Goal: Task Accomplishment & Management: Complete application form

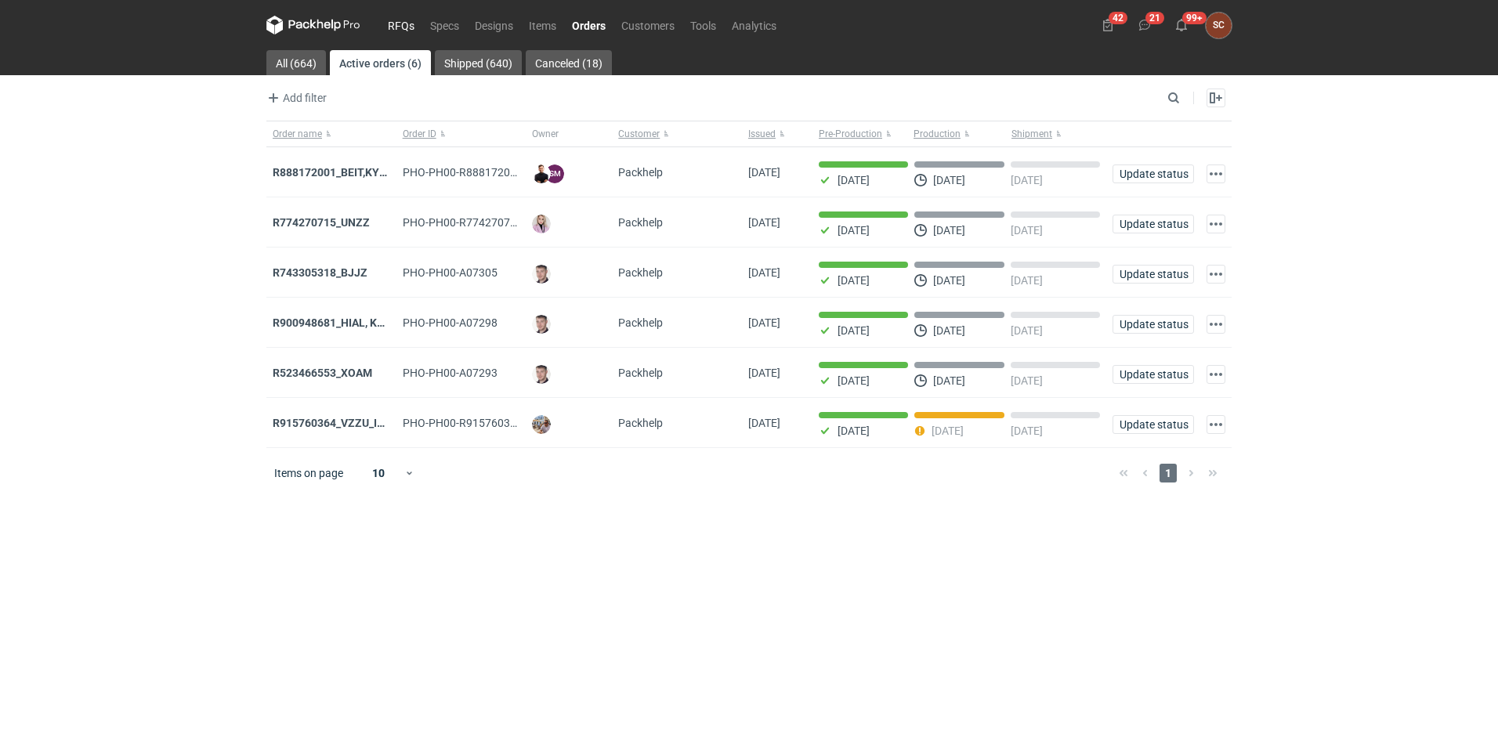
click at [402, 19] on link "RFQs" at bounding box center [401, 25] width 42 height 19
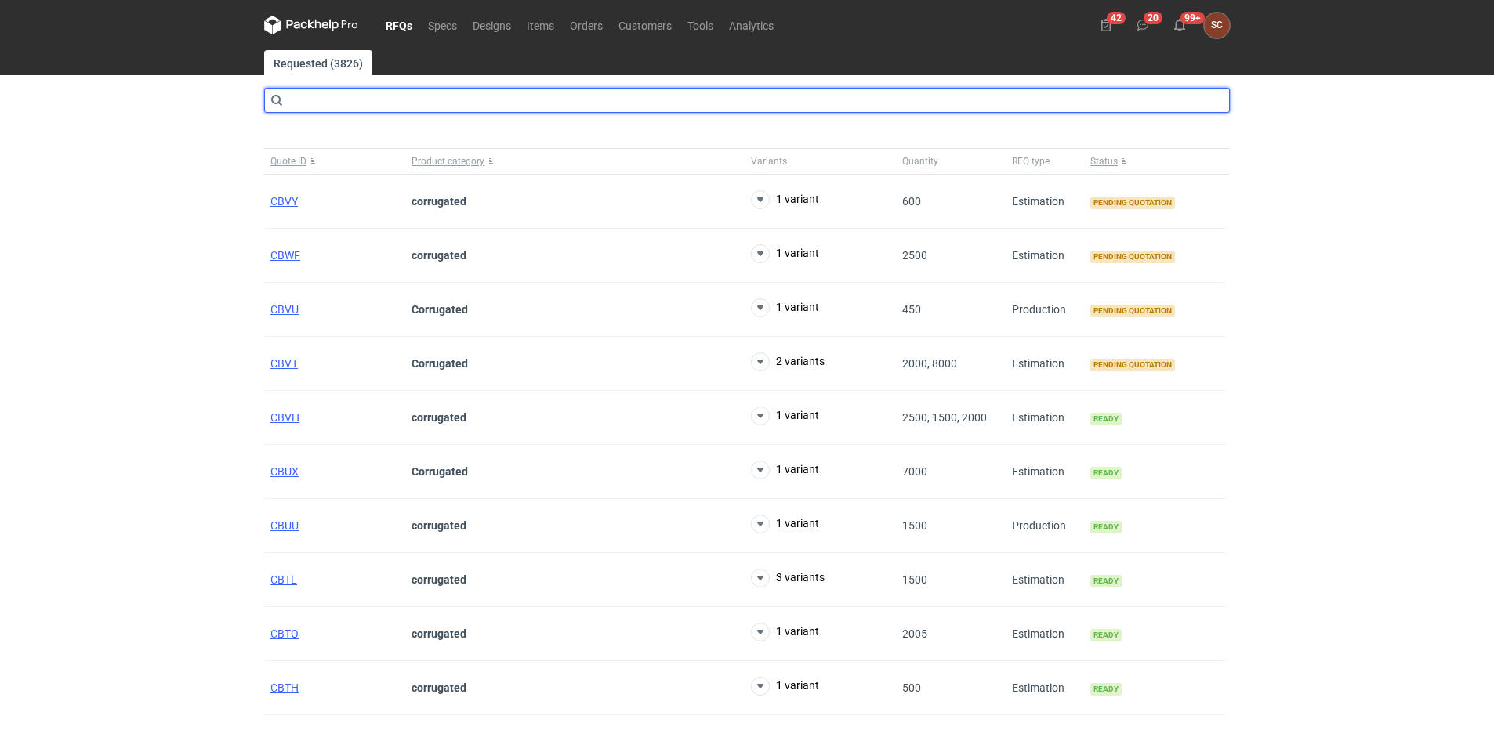
click at [340, 104] on input "text" at bounding box center [746, 100] width 965 height 25
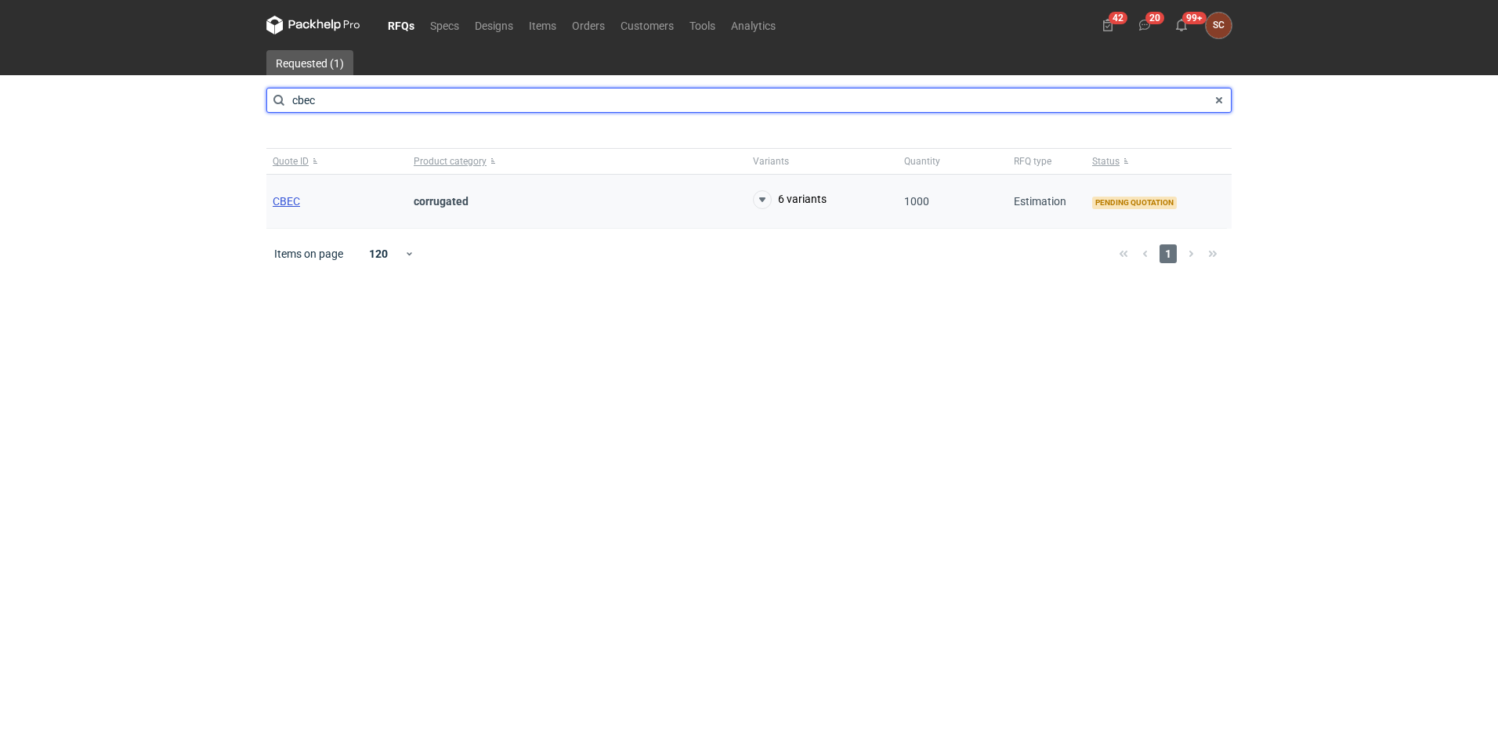
type input "cbec"
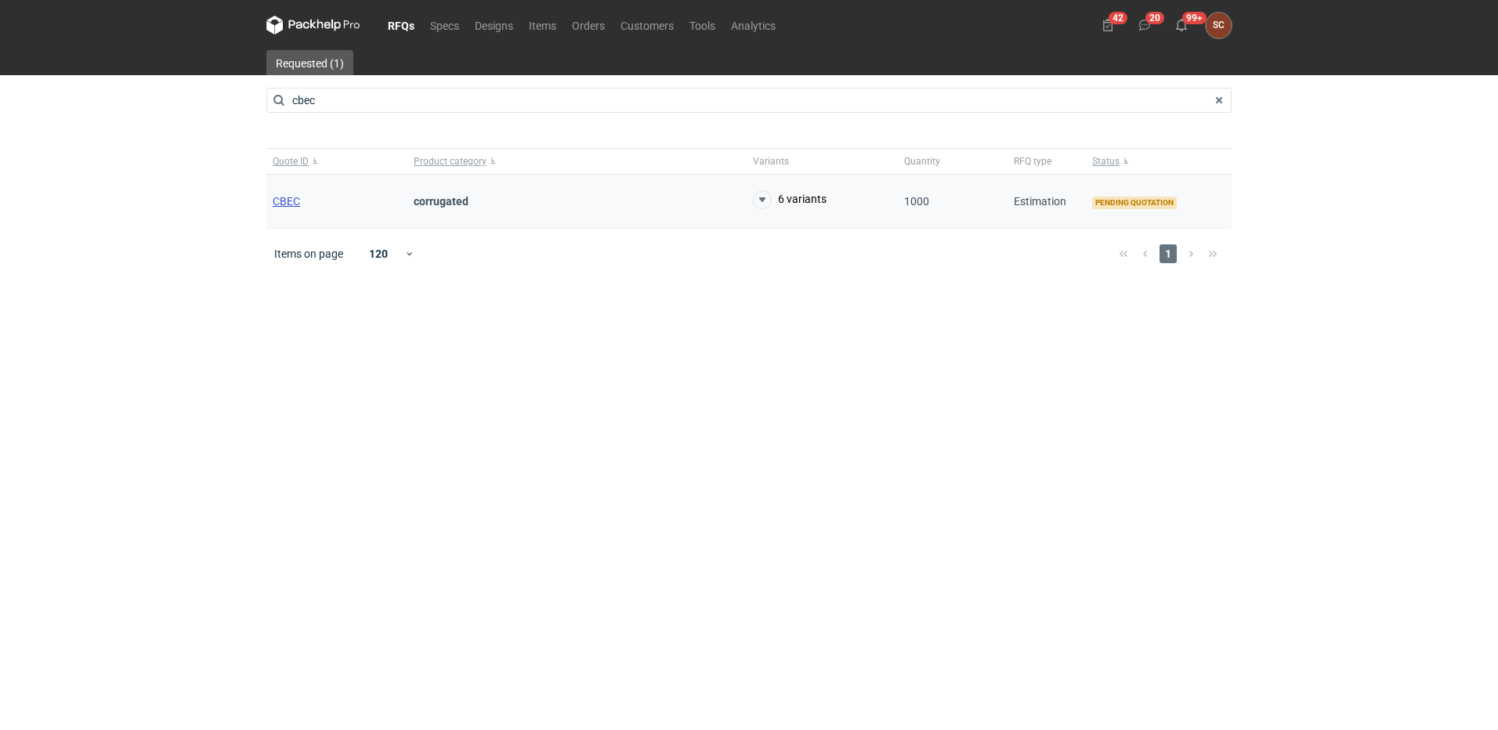
click at [288, 195] on span "CBEC" at bounding box center [286, 201] width 27 height 13
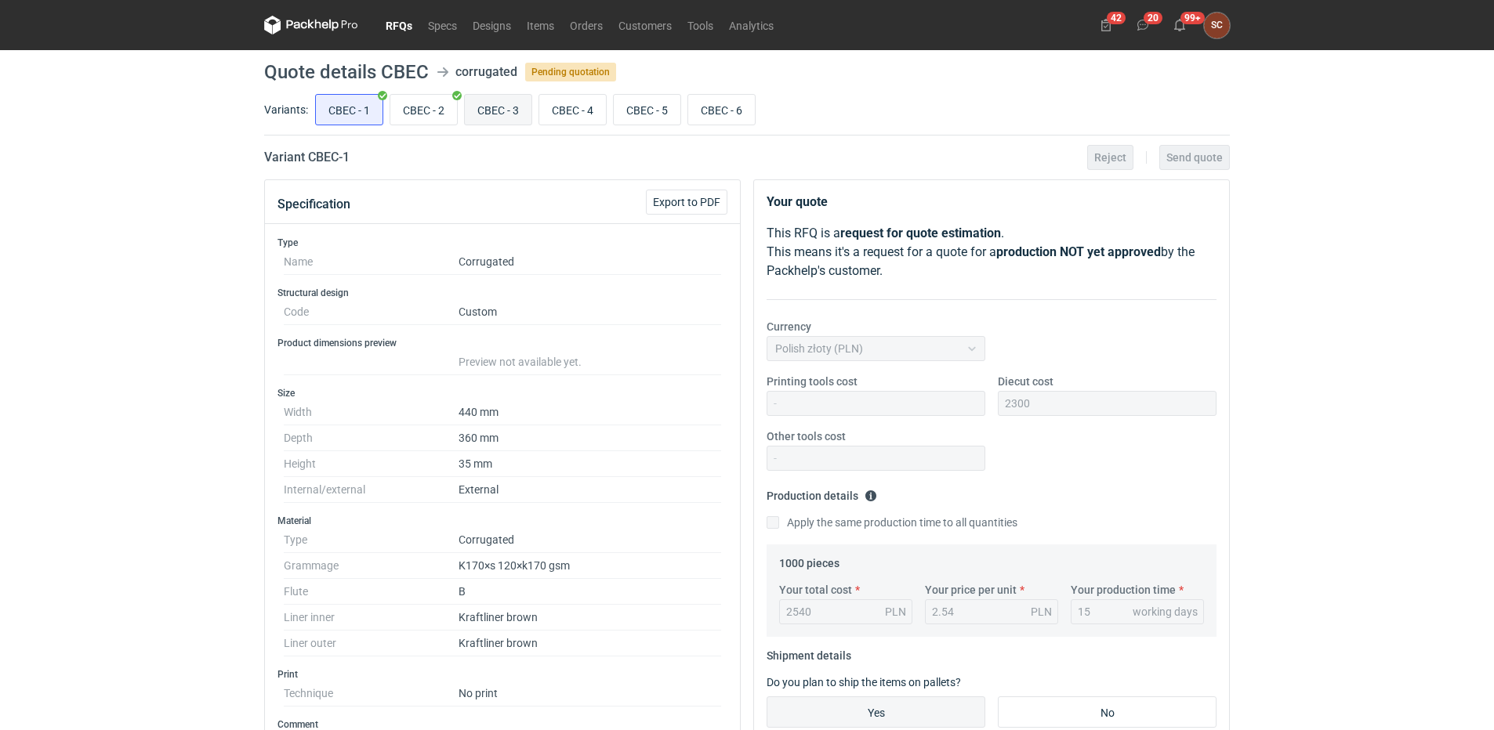
click at [508, 103] on input "CBEC - 3" at bounding box center [498, 110] width 67 height 30
radio input "true"
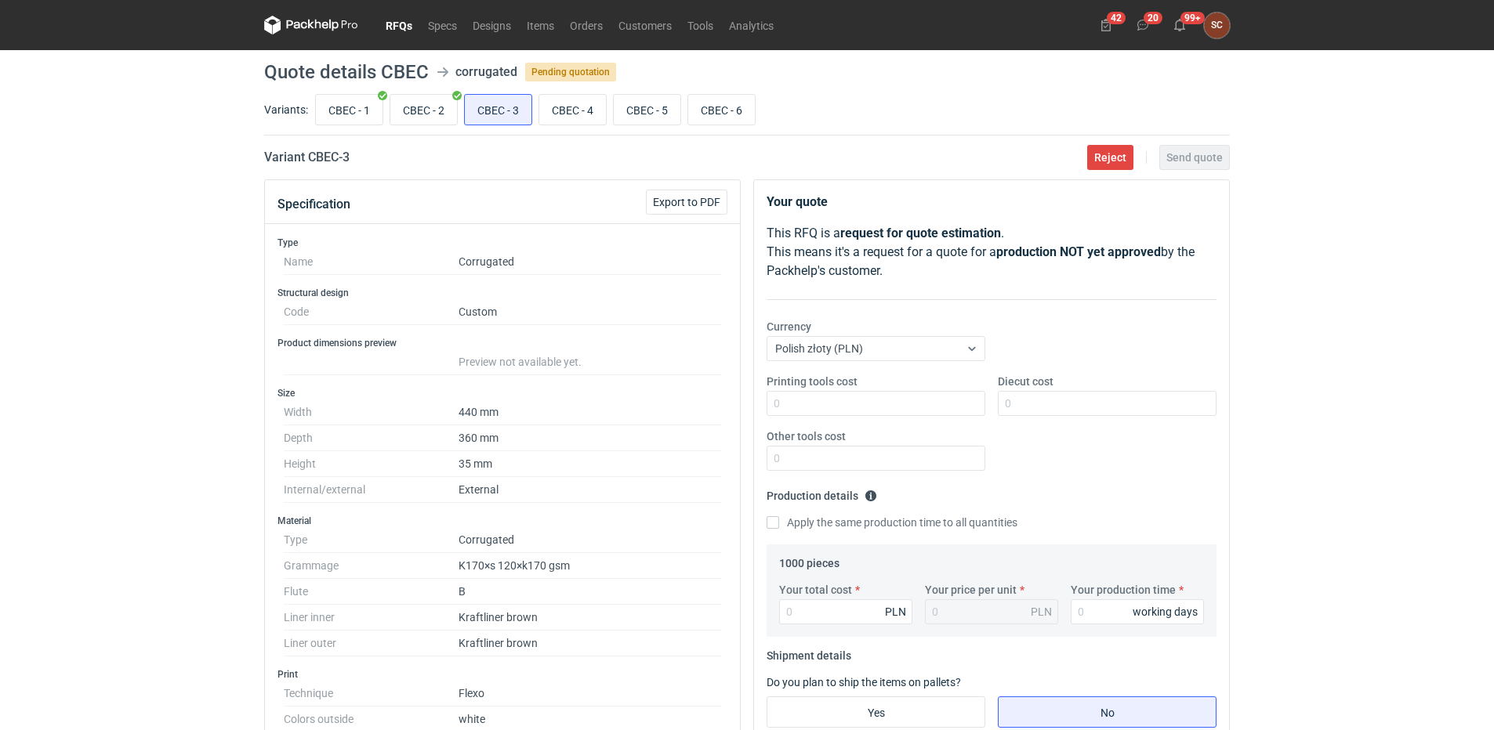
click at [391, 29] on link "RFQs" at bounding box center [399, 25] width 42 height 19
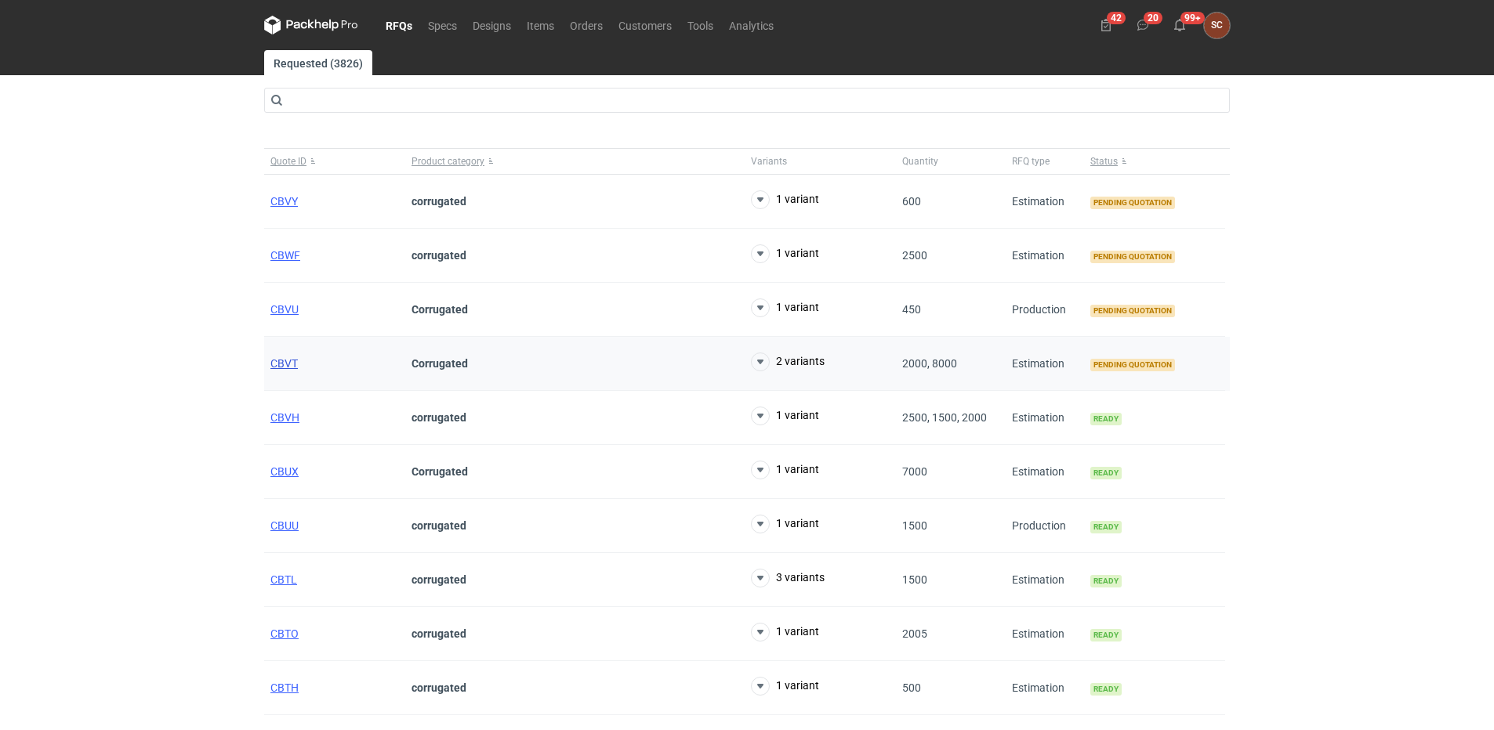
click at [292, 360] on span "CBVT" at bounding box center [283, 363] width 27 height 13
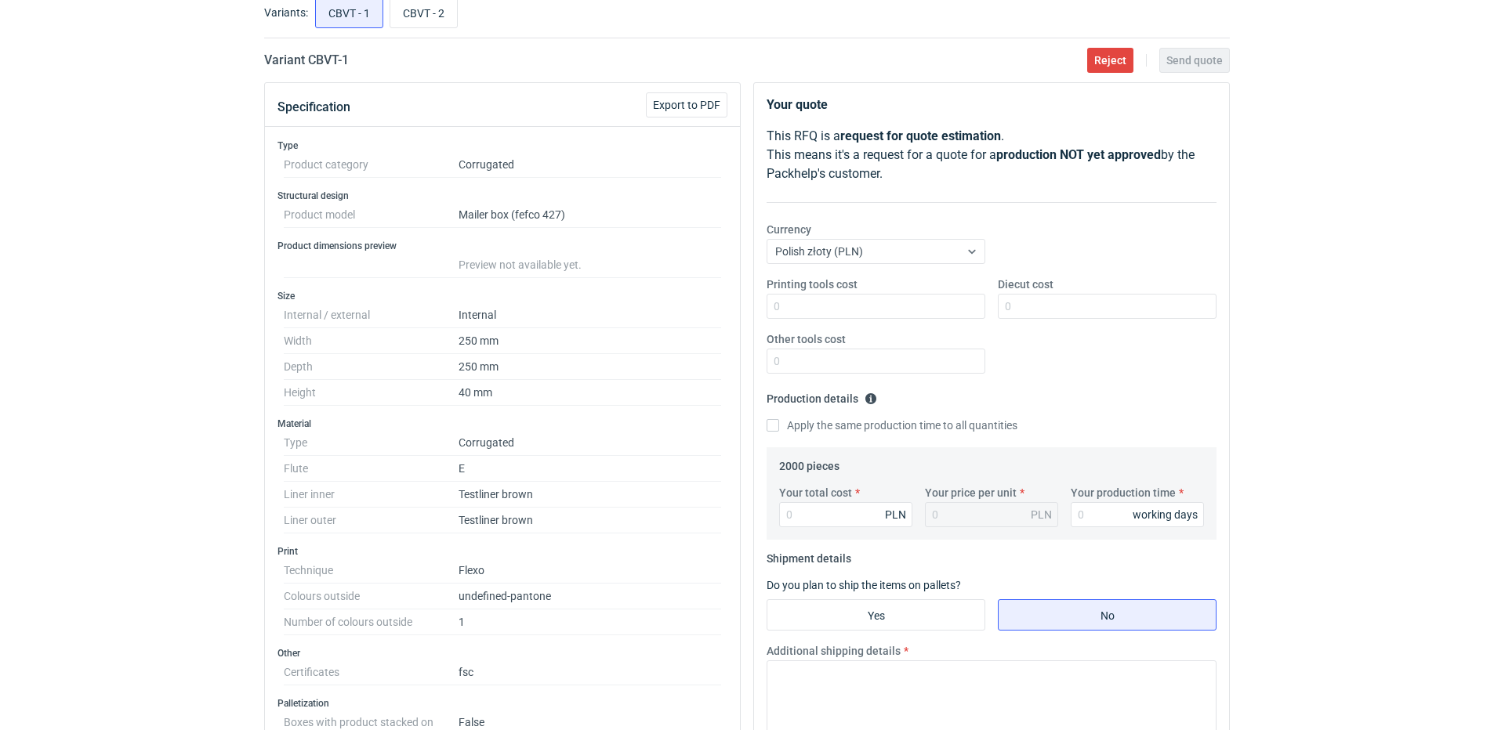
scroll to position [78, 0]
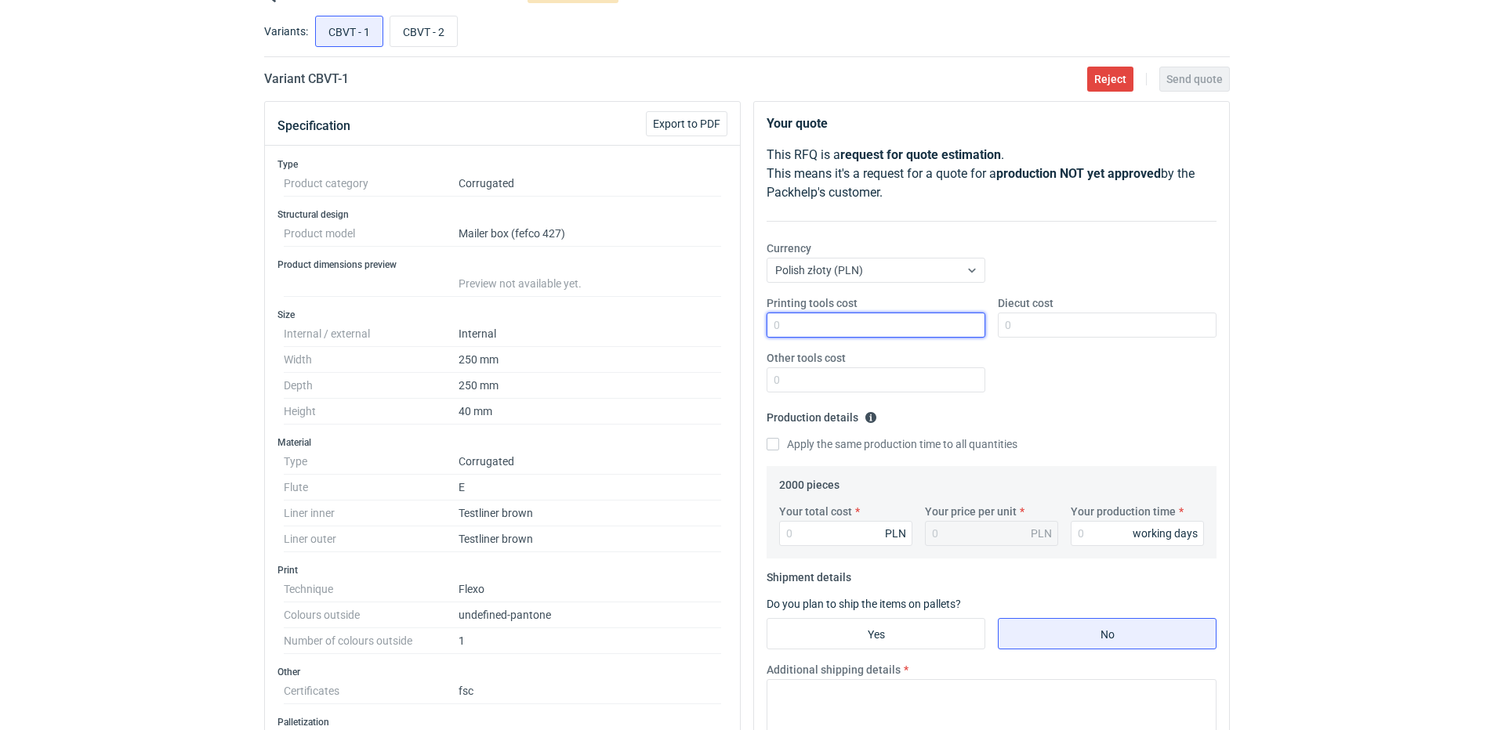
click at [852, 324] on input "Printing tools cost" at bounding box center [875, 325] width 219 height 25
type input "200"
click at [1106, 321] on input "Diecut cost" at bounding box center [1107, 325] width 219 height 25
type input "1500"
click at [768, 446] on input "Apply the same production time to all quantities" at bounding box center [772, 444] width 13 height 13
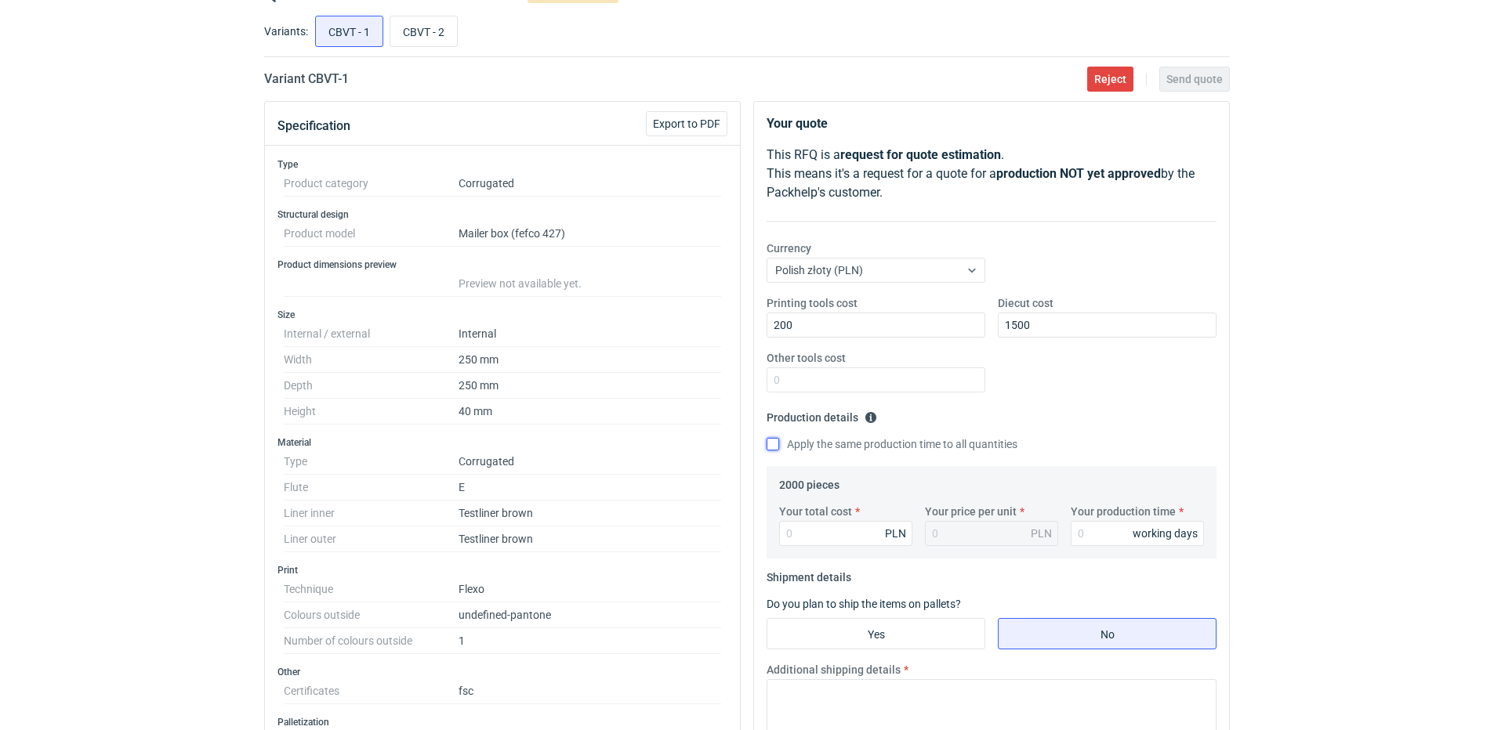
checkbox input "true"
click at [819, 531] on input "Your total cost" at bounding box center [845, 533] width 133 height 25
click at [798, 542] on input "Your total cost" at bounding box center [845, 533] width 133 height 25
type input "23"
type input "0.01"
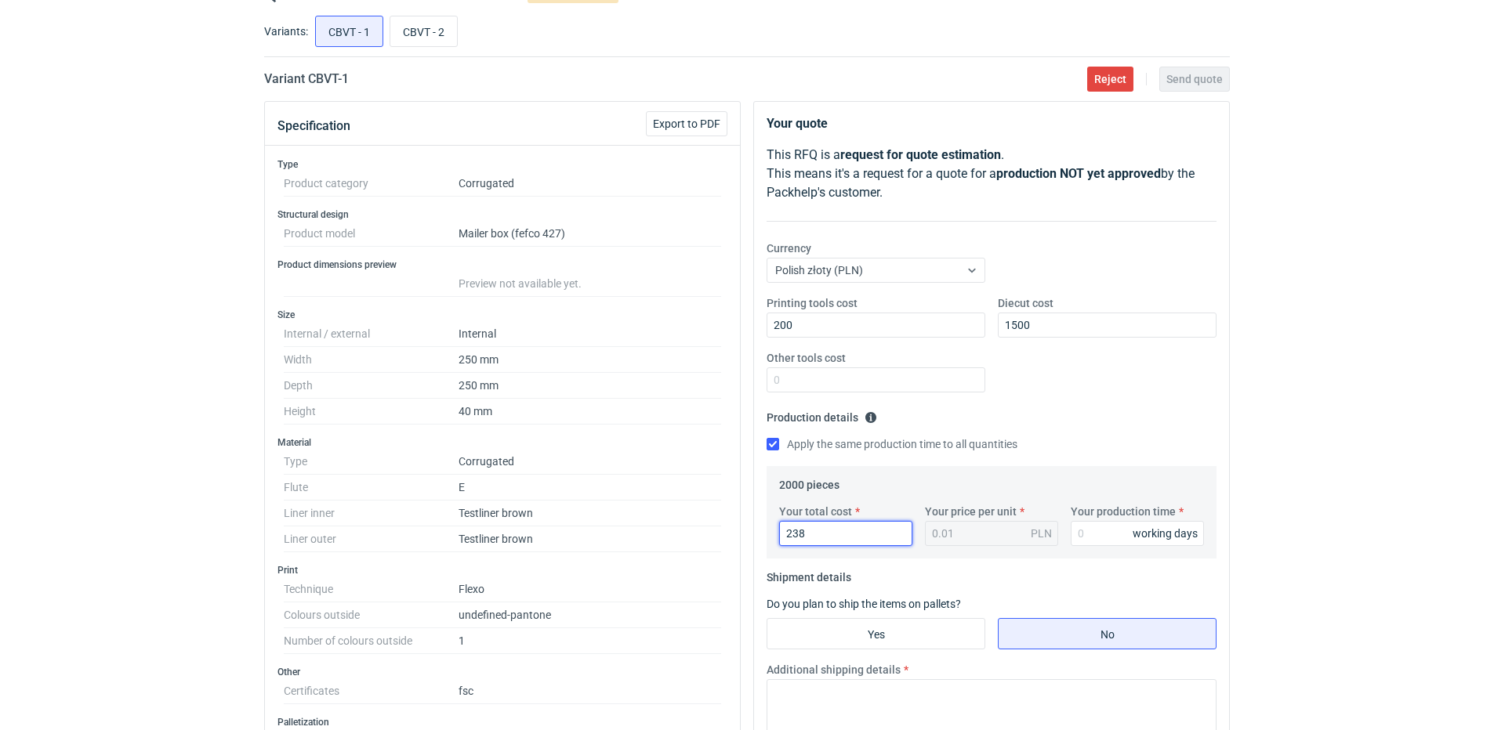
type input "2380"
type input "1.19"
type input "2380"
click at [1093, 530] on input "Your production time" at bounding box center [1136, 533] width 133 height 25
type input "15"
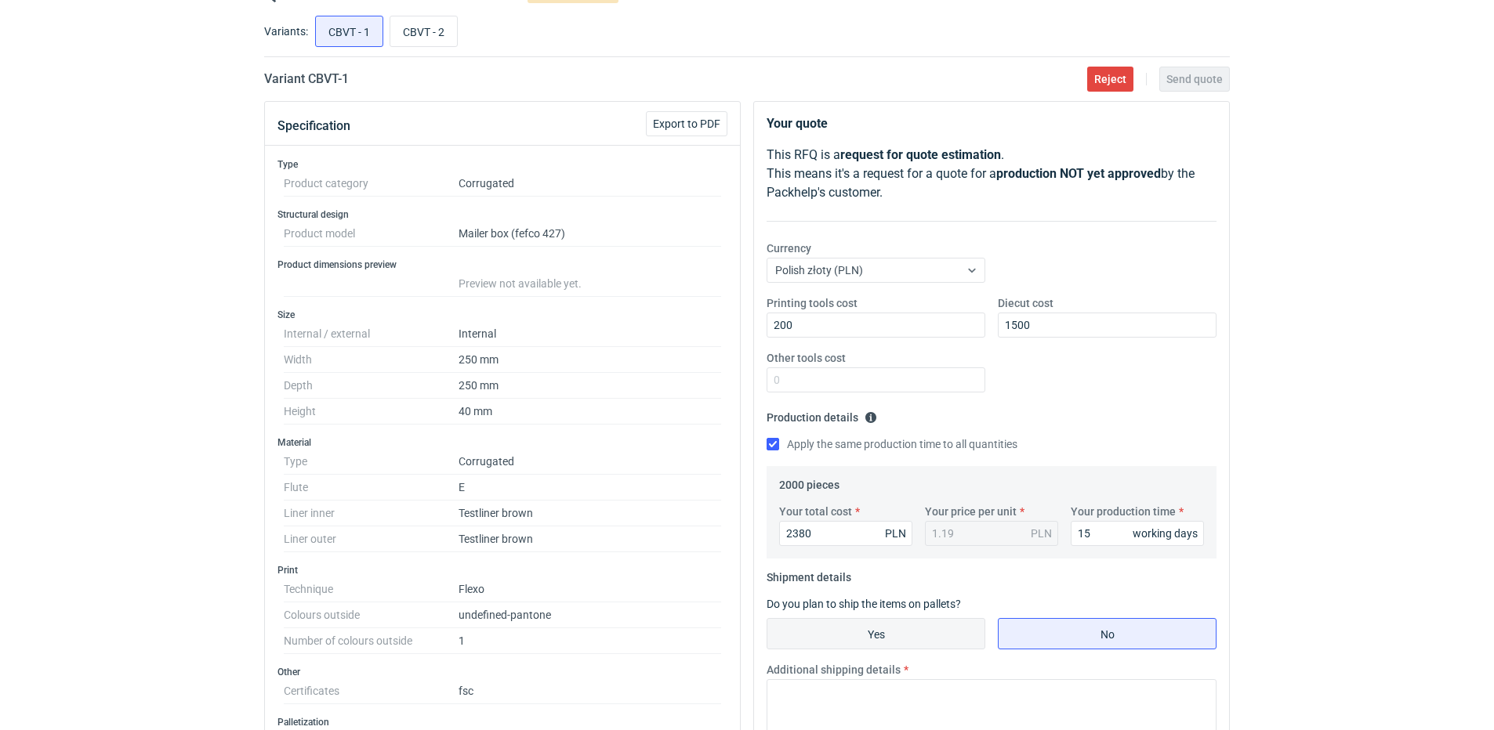
click at [933, 641] on input "Yes" at bounding box center [875, 634] width 217 height 30
radio input "true"
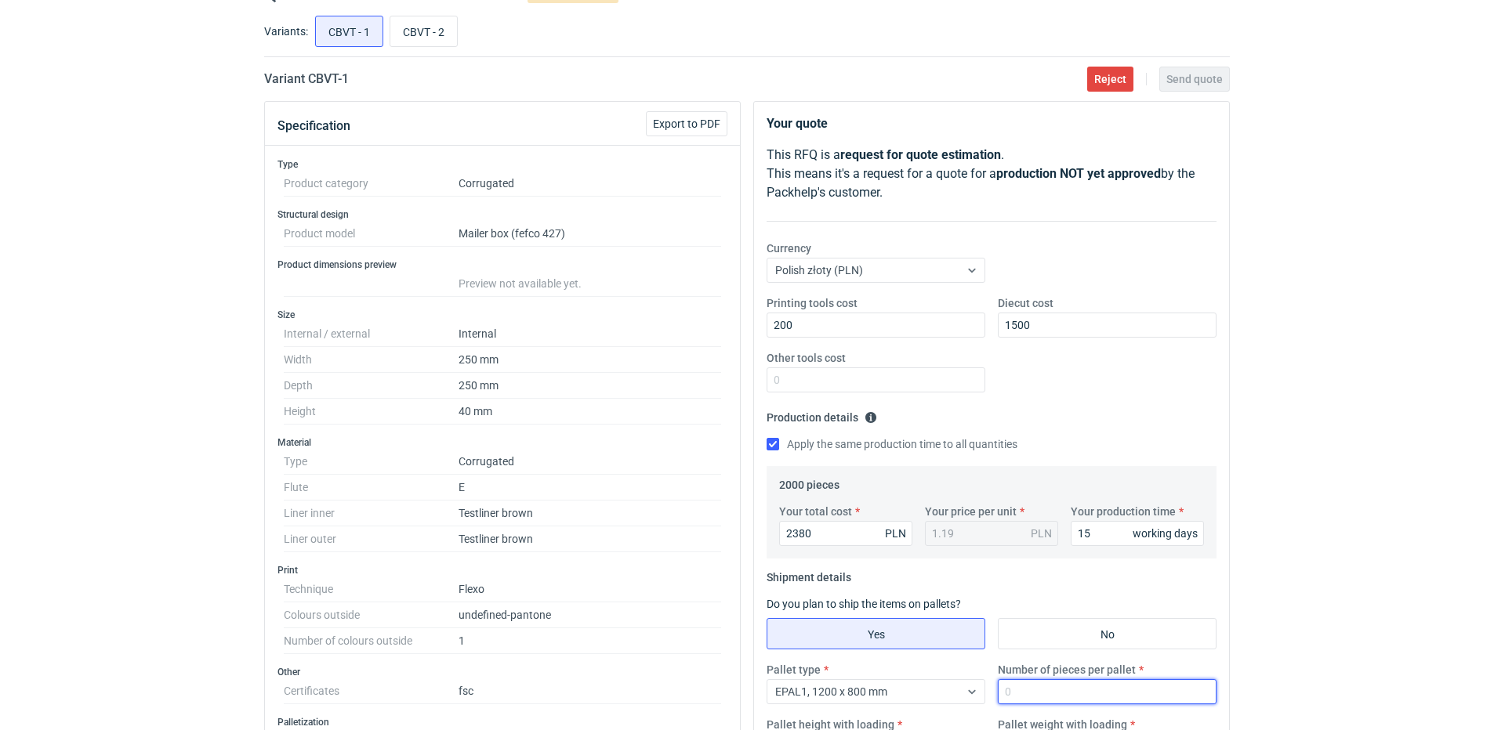
click at [1052, 695] on input "Number of pieces per pallet" at bounding box center [1107, 691] width 219 height 25
type input "2000"
click at [1095, 380] on div "Printing tools cost 200 Diecut cost 1500 Other tools cost" at bounding box center [991, 350] width 462 height 110
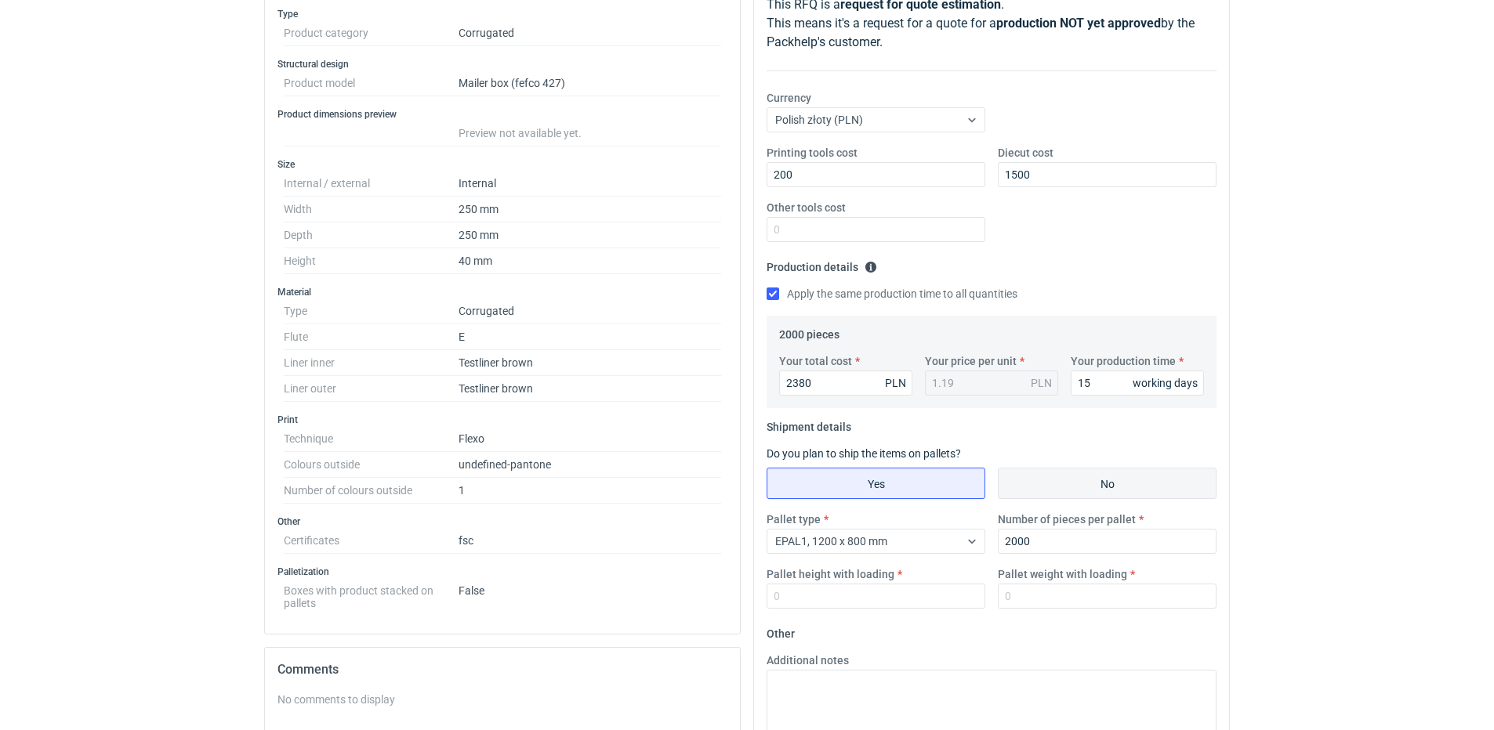
scroll to position [235, 0]
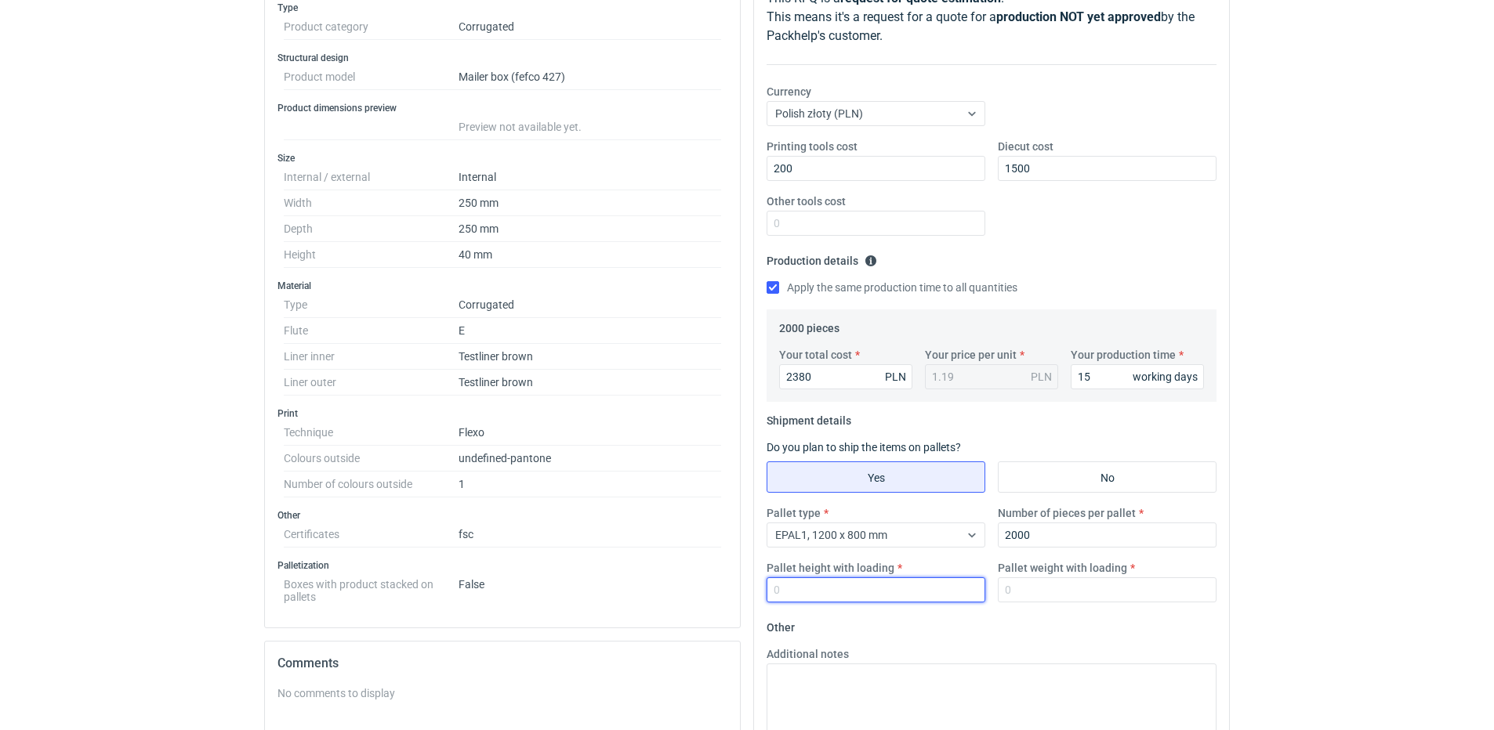
click at [860, 590] on input "Pallet height with loading" at bounding box center [875, 590] width 219 height 25
type input "1800"
click at [1038, 603] on div "Pallet type EPAL1, 1200 x 800 mm Number of pieces per pallet 2000 Pallet height…" at bounding box center [991, 560] width 462 height 110
click at [1038, 602] on input "Pallet weight with loading" at bounding box center [1107, 590] width 219 height 25
click at [1038, 592] on input "Pallet weight with loading" at bounding box center [1107, 590] width 219 height 25
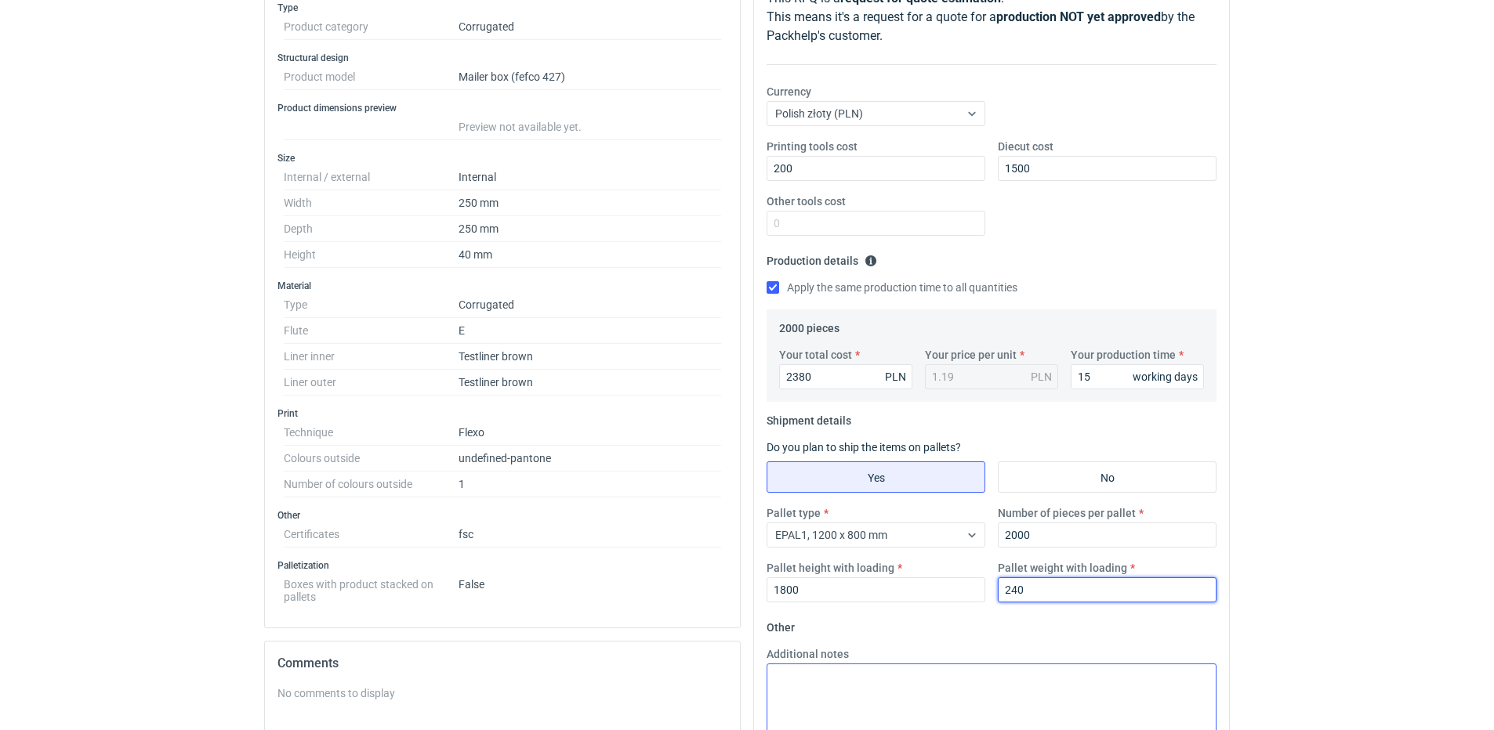
type input "240"
click at [904, 690] on textarea "Additional notes" at bounding box center [991, 702] width 450 height 77
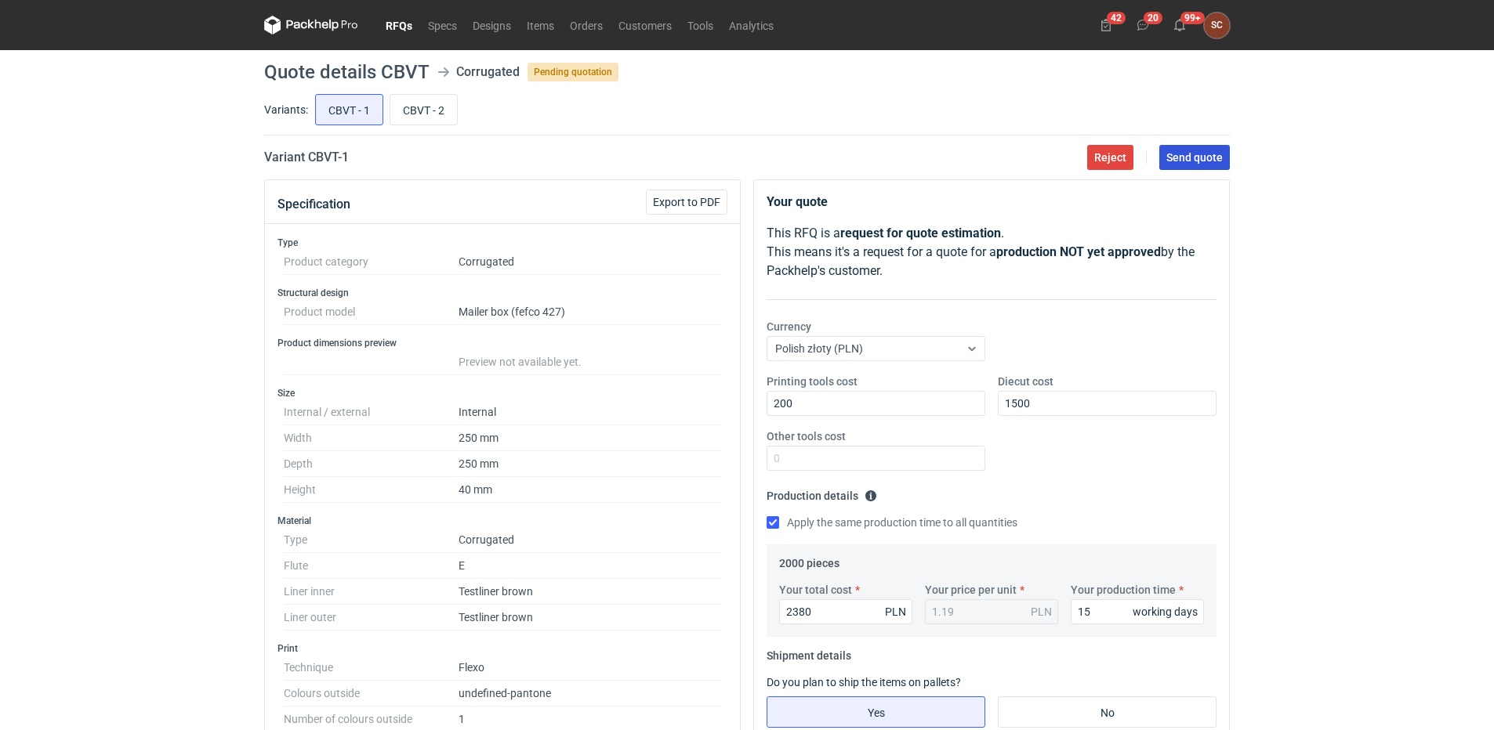
click at [1195, 158] on span "Send quote" at bounding box center [1194, 157] width 56 height 11
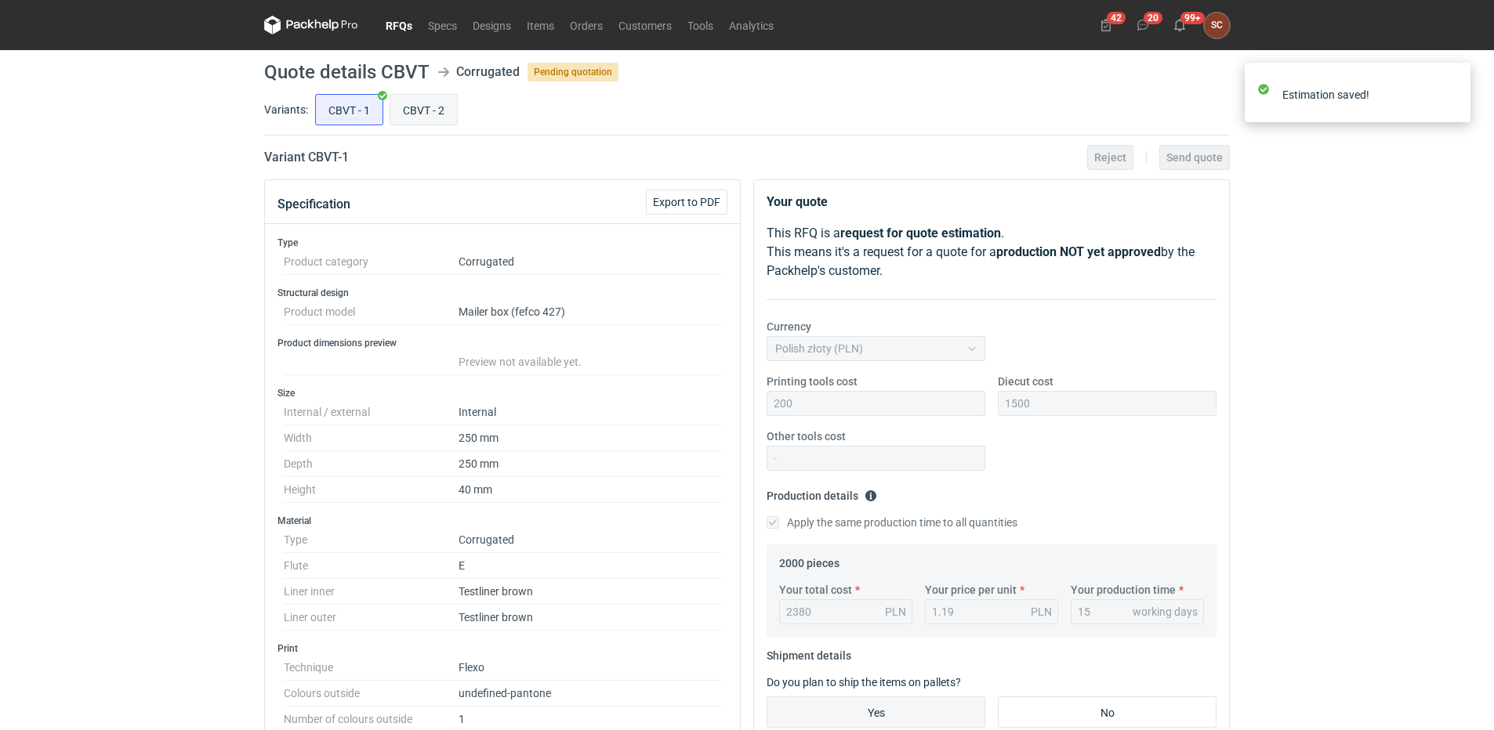
click at [436, 114] on input "CBVT - 2" at bounding box center [423, 110] width 67 height 30
radio input "true"
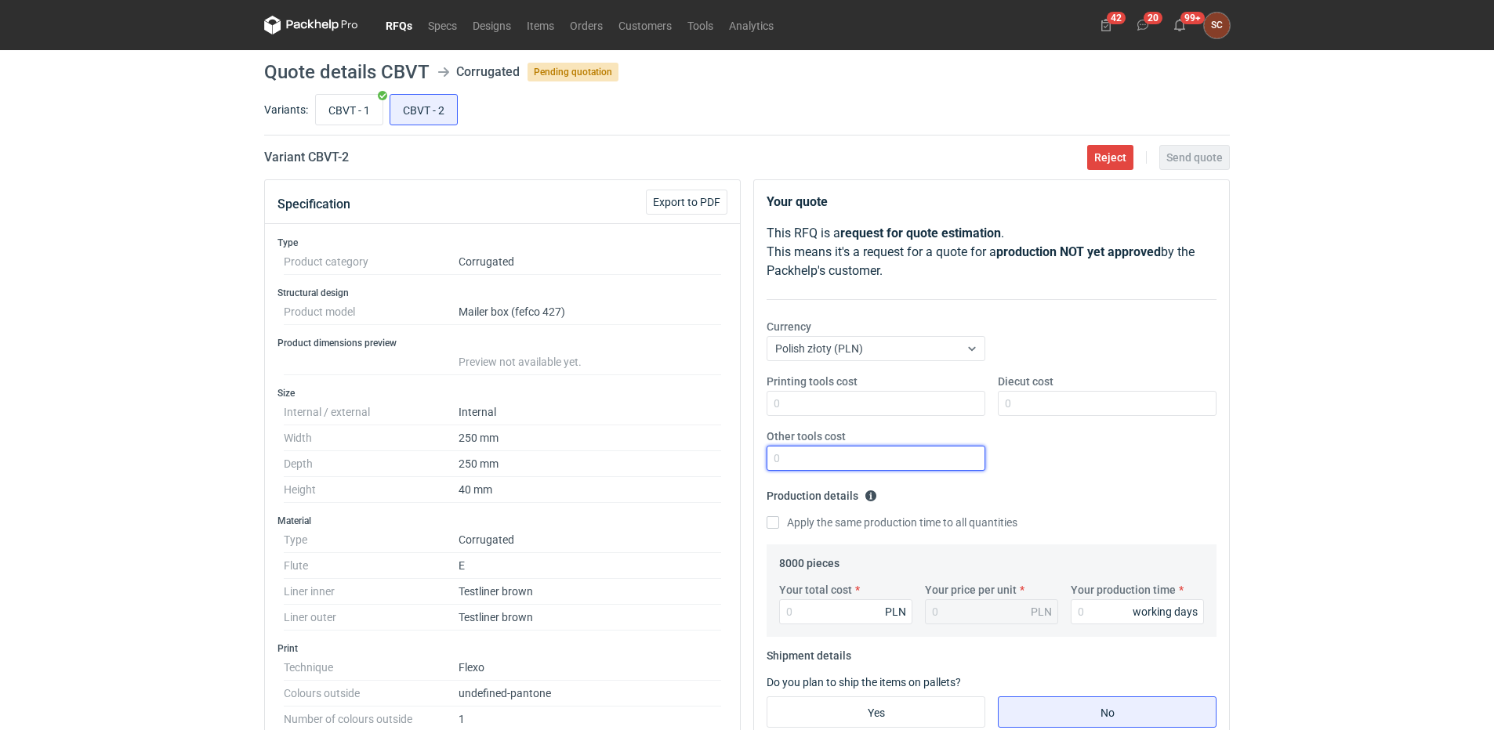
drag, startPoint x: 853, startPoint y: 457, endPoint x: 839, endPoint y: 440, distance: 21.2
click at [853, 457] on input "Other tools cost" at bounding box center [875, 458] width 219 height 25
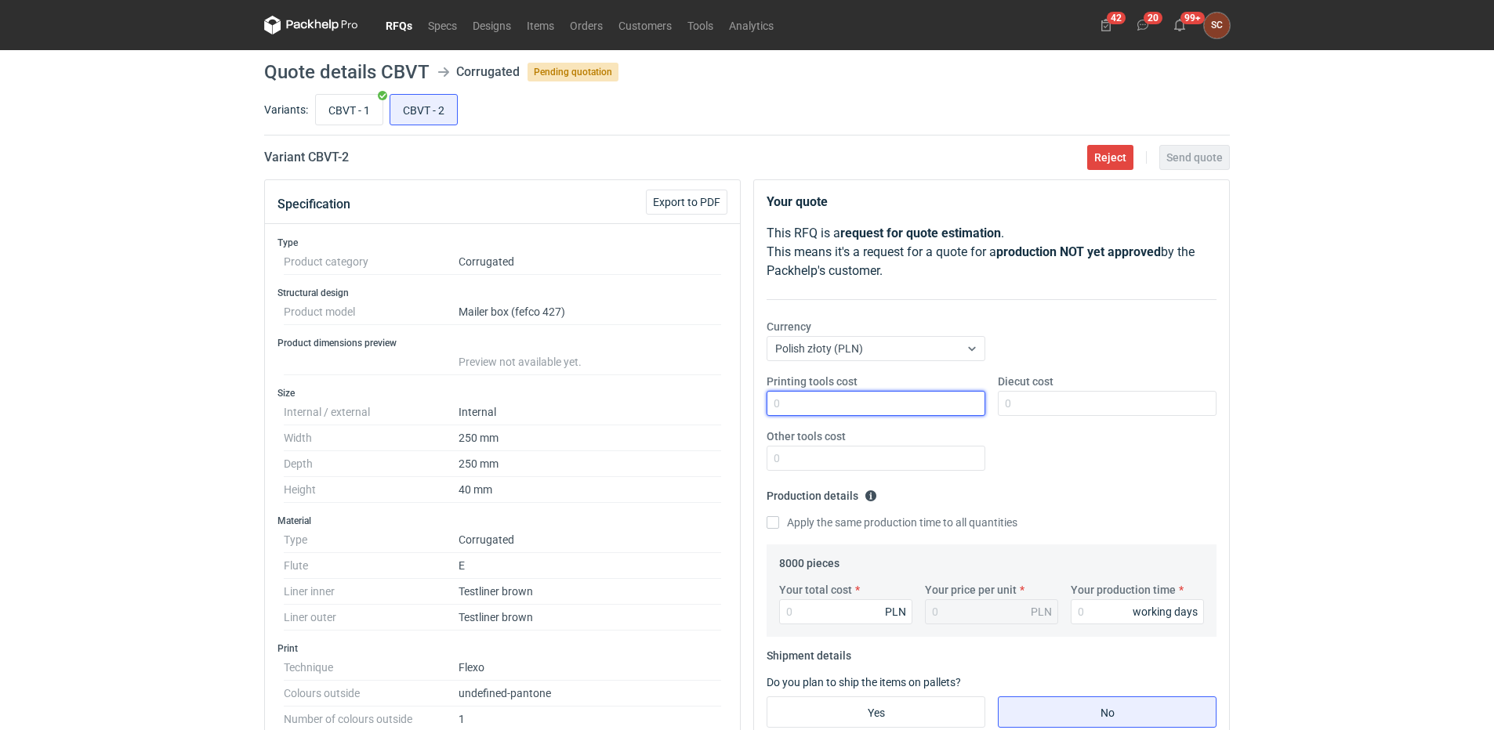
click at [808, 408] on input "Printing tools cost" at bounding box center [875, 403] width 219 height 25
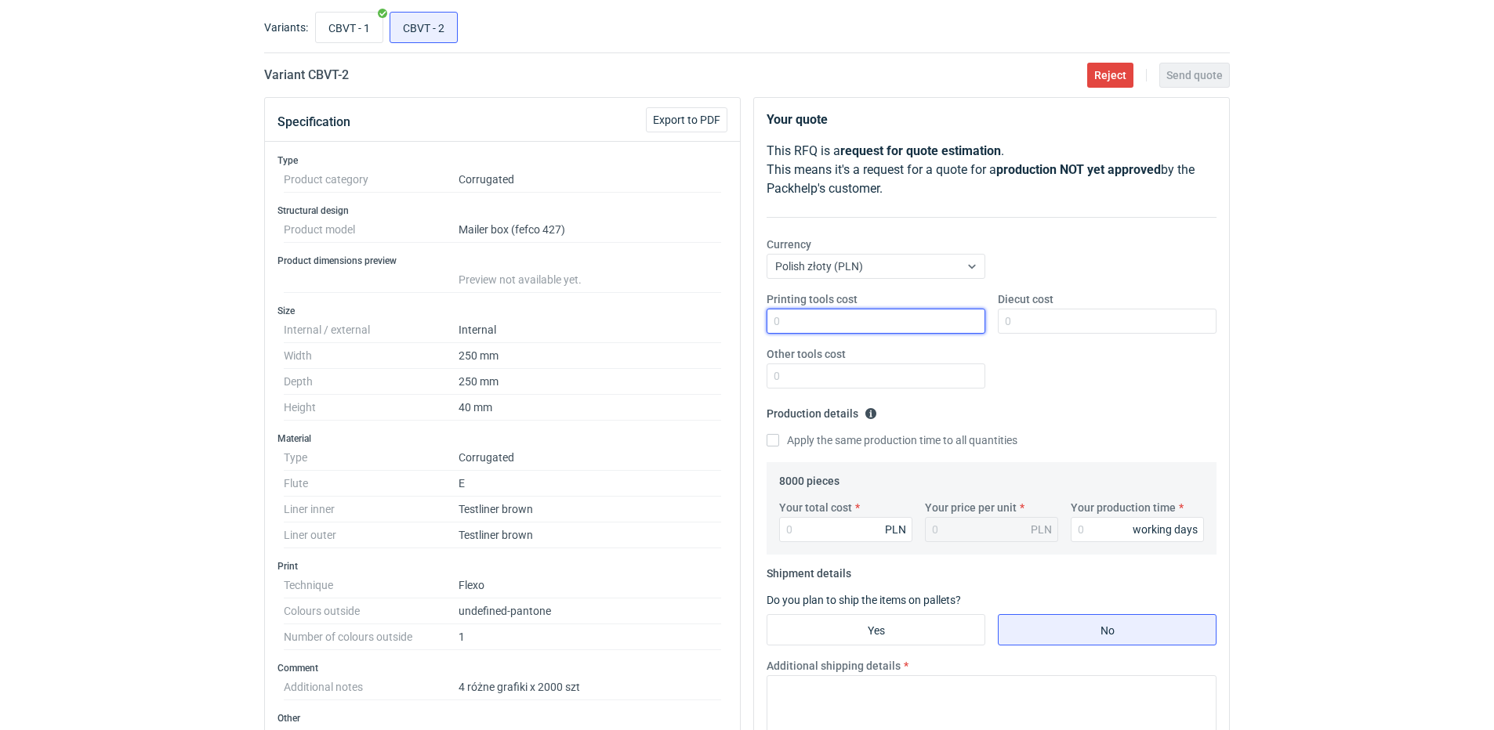
scroll to position [78, 0]
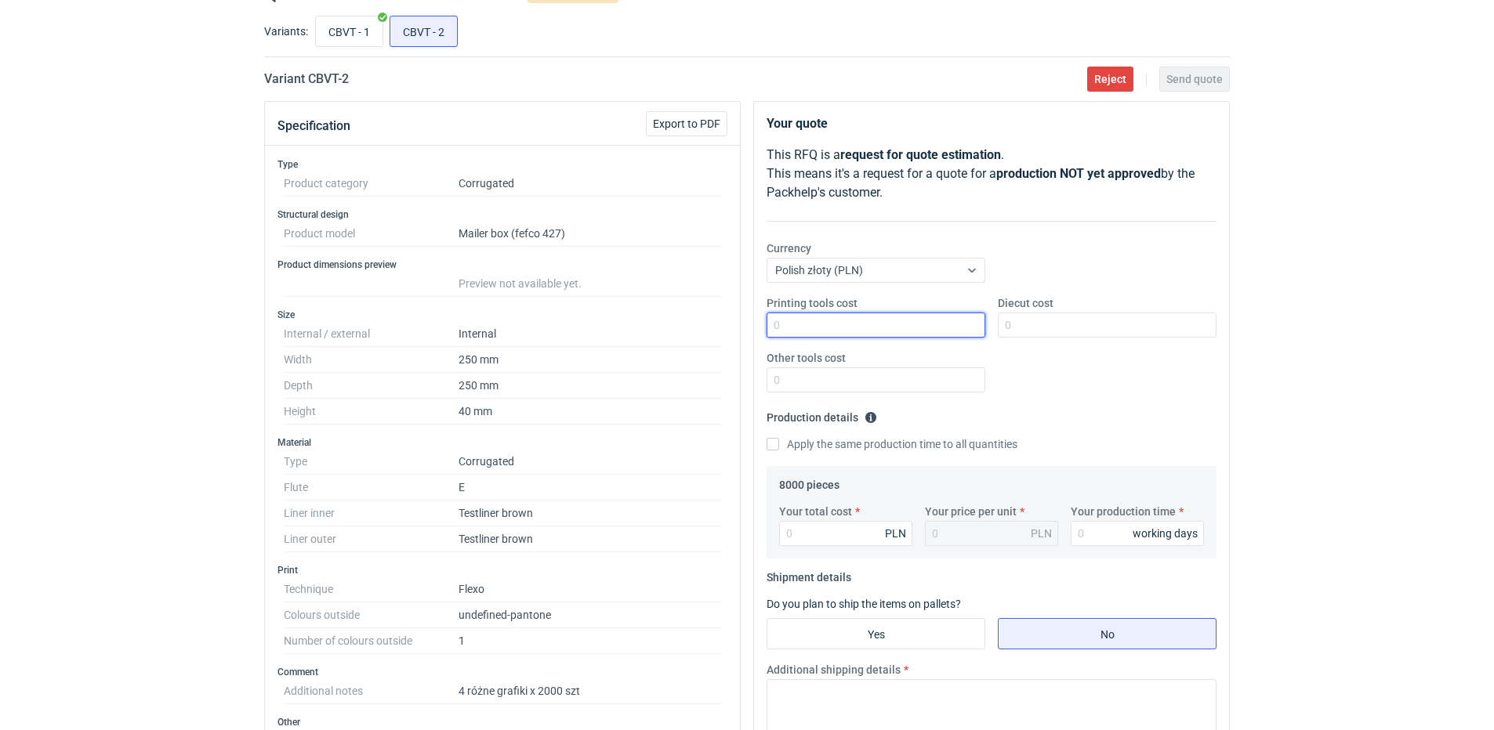
click at [822, 331] on input "Printing tools cost" at bounding box center [875, 325] width 219 height 25
type input "9"
type input "800"
click at [1088, 328] on input "Diecut cost" at bounding box center [1107, 325] width 219 height 25
type input "1500"
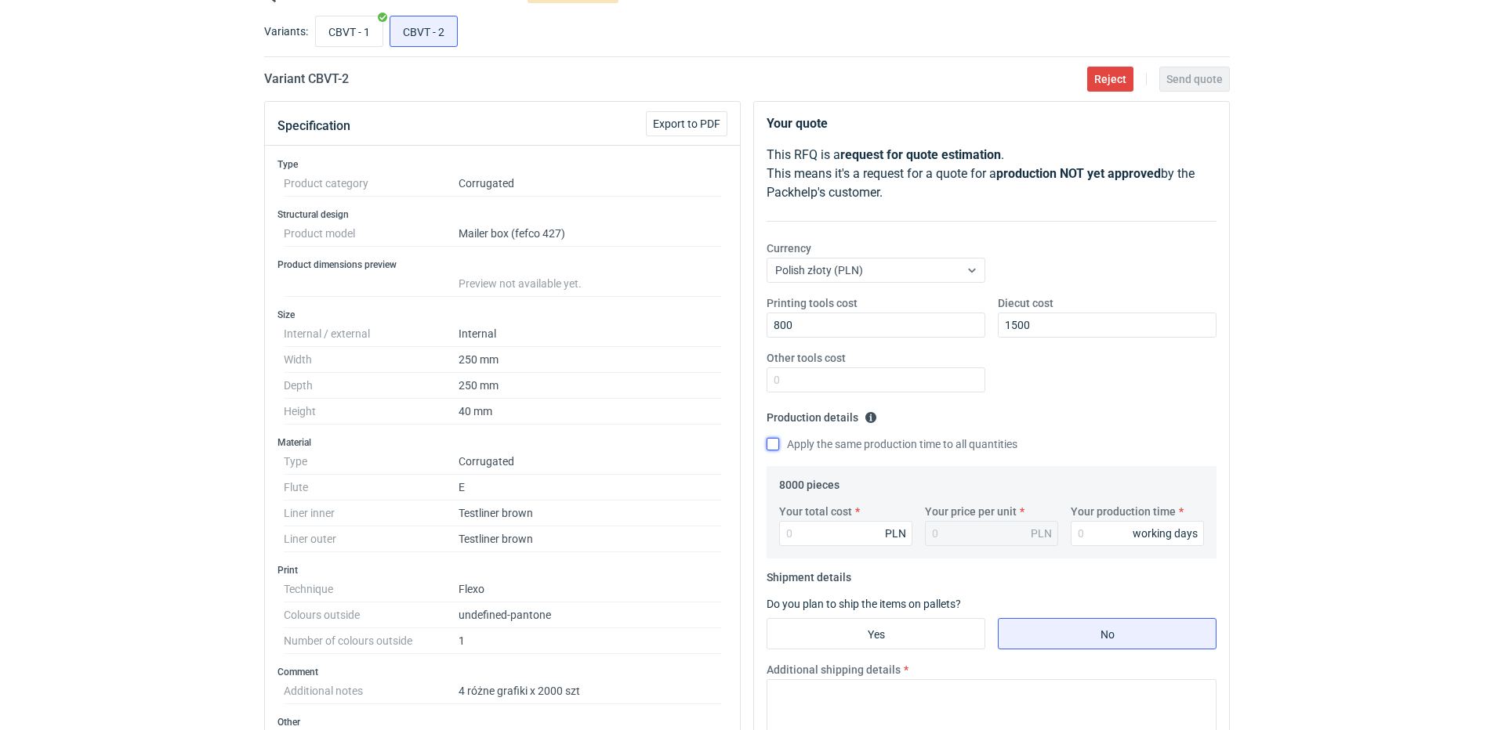
click at [766, 443] on input "Apply the same production time to all quantities" at bounding box center [772, 444] width 13 height 13
checkbox input "true"
click at [820, 534] on input "Your total cost" at bounding box center [845, 533] width 133 height 25
type input "7920"
type input "0.99"
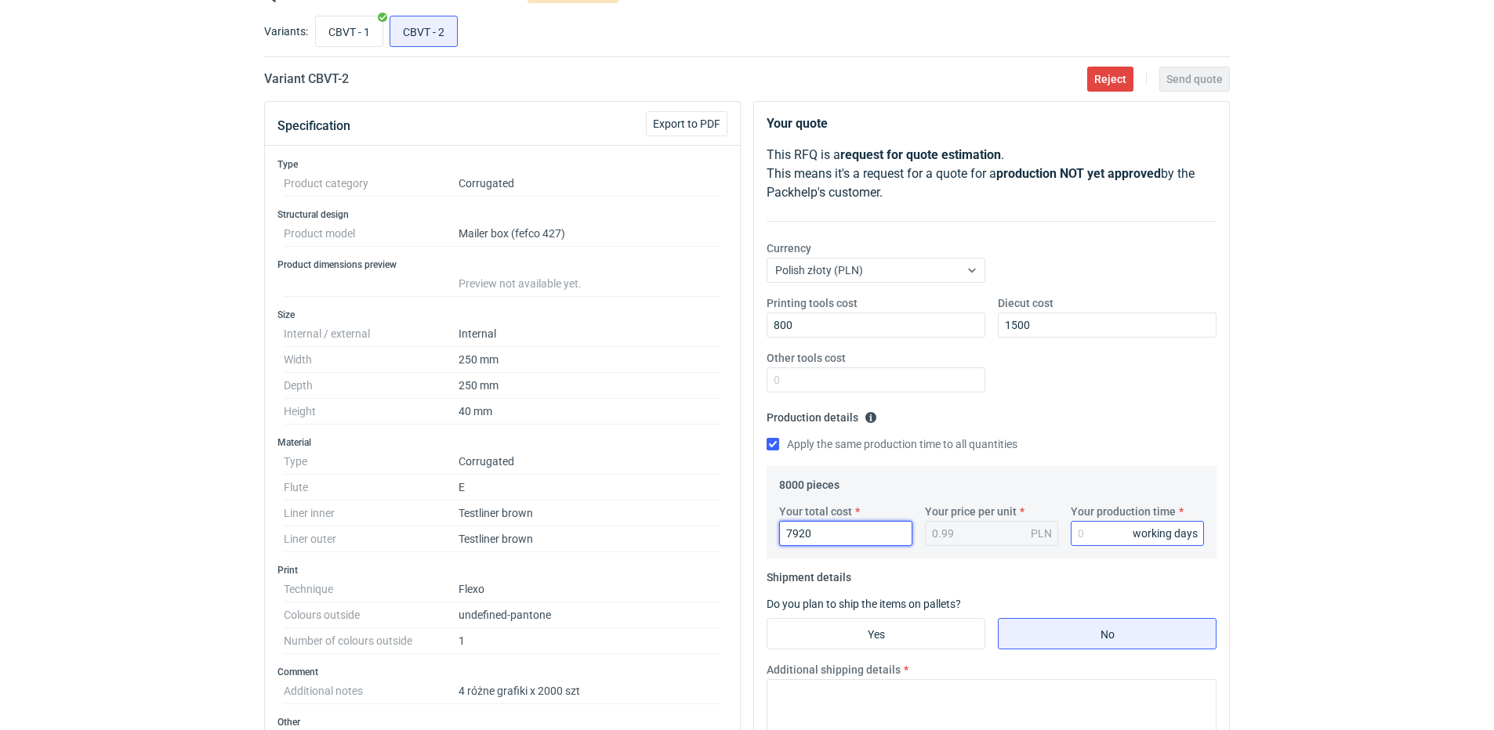
type input "7920"
click at [1118, 526] on input "Your production time" at bounding box center [1136, 533] width 133 height 25
type input "15"
click at [913, 641] on input "Yes" at bounding box center [875, 634] width 217 height 30
radio input "true"
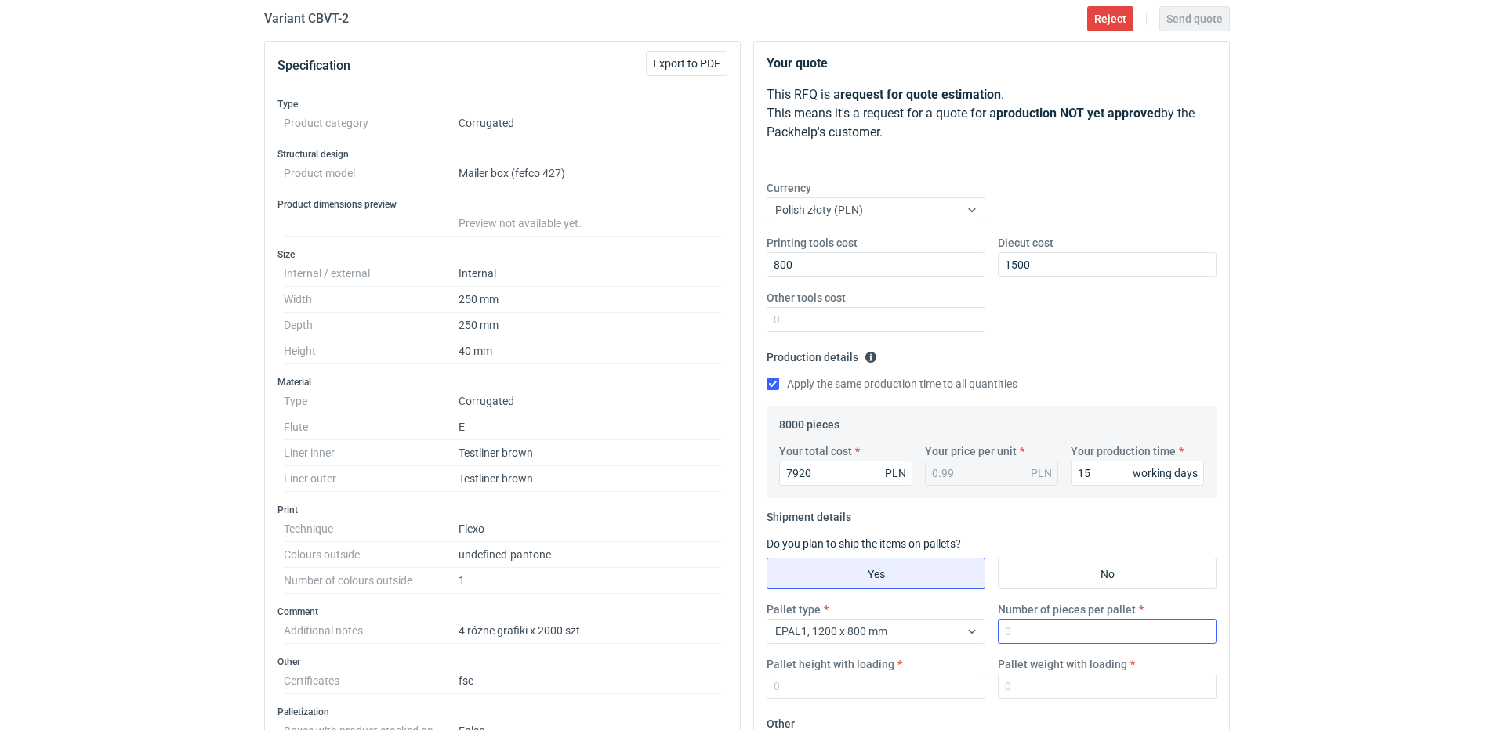
scroll to position [157, 0]
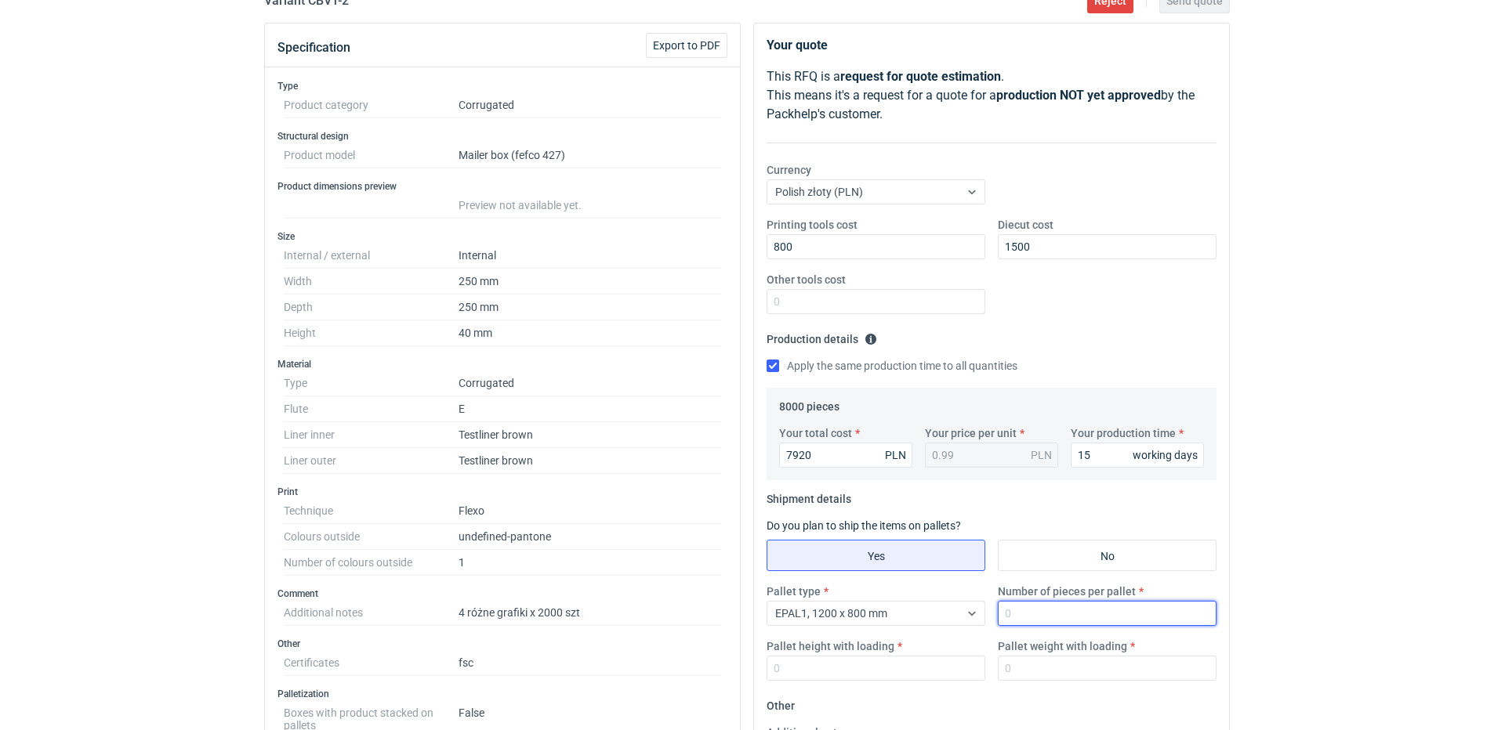
click at [1092, 609] on input "Number of pieces per pallet" at bounding box center [1107, 613] width 219 height 25
type input "2000"
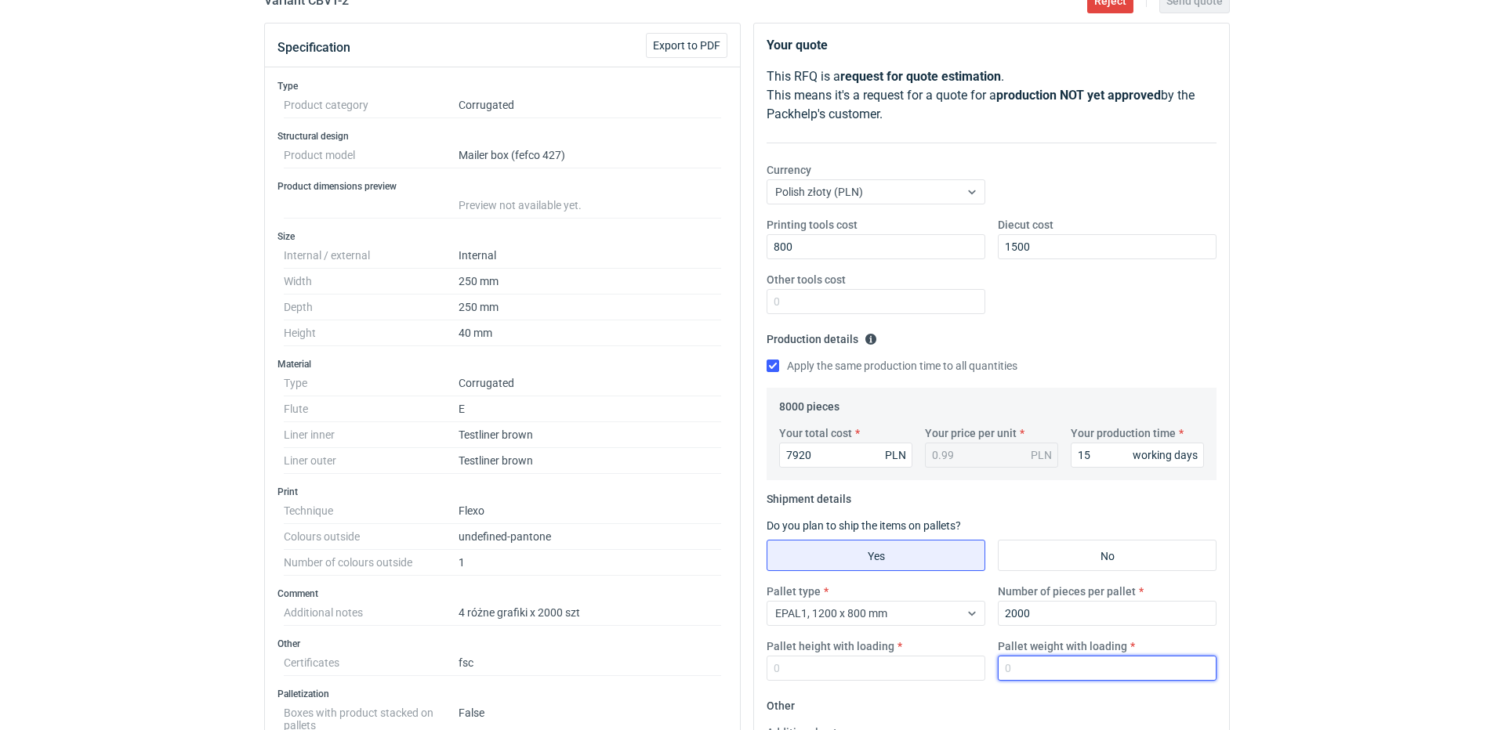
click at [1095, 662] on input "Pallet weight with loading" at bounding box center [1107, 668] width 219 height 25
type input "240"
click at [916, 671] on input "Pallet height with loading" at bounding box center [875, 668] width 219 height 25
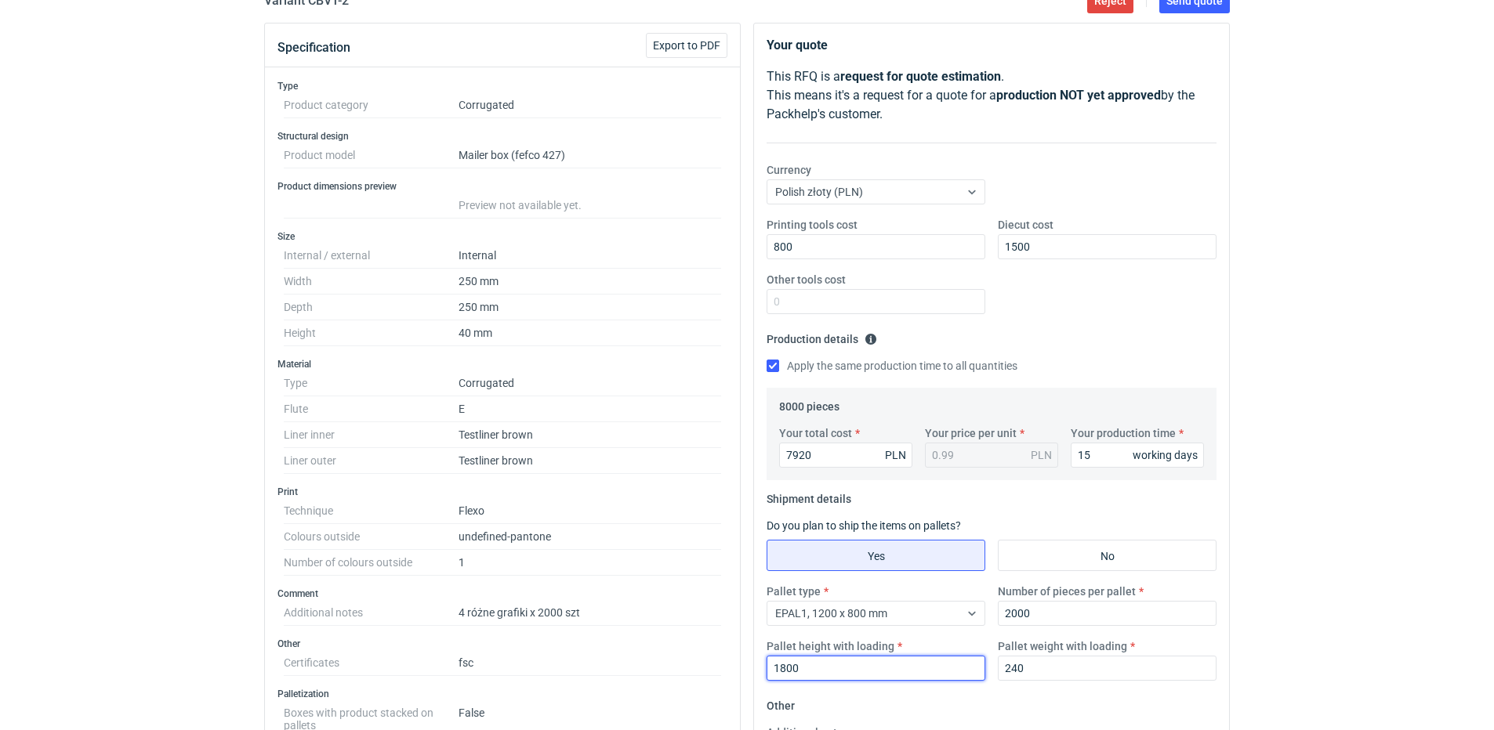
type input "1800"
click at [1058, 307] on div "Printing tools cost 800 Diecut cost 1500 Other tools cost" at bounding box center [991, 272] width 462 height 110
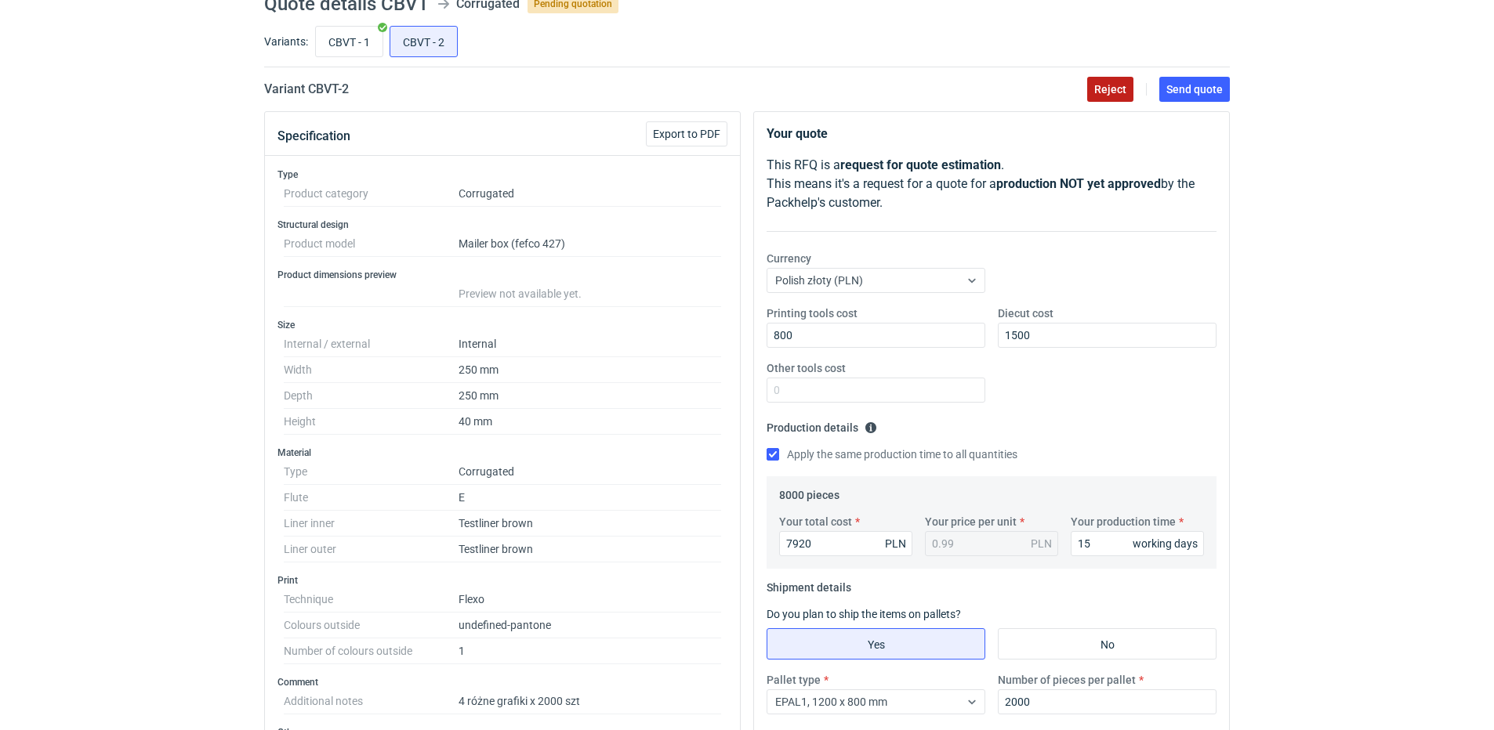
scroll to position [0, 0]
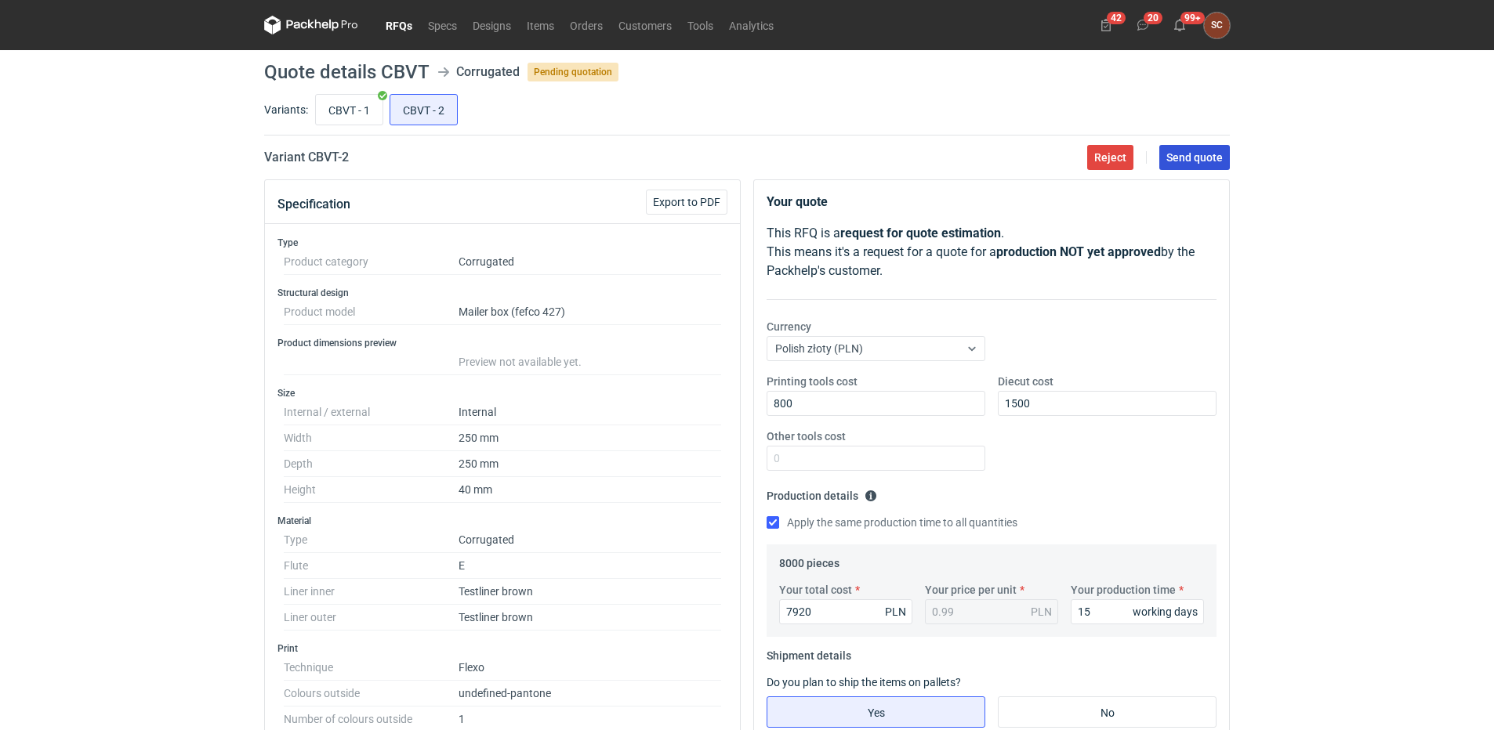
click at [1190, 154] on span "Send quote" at bounding box center [1194, 157] width 56 height 11
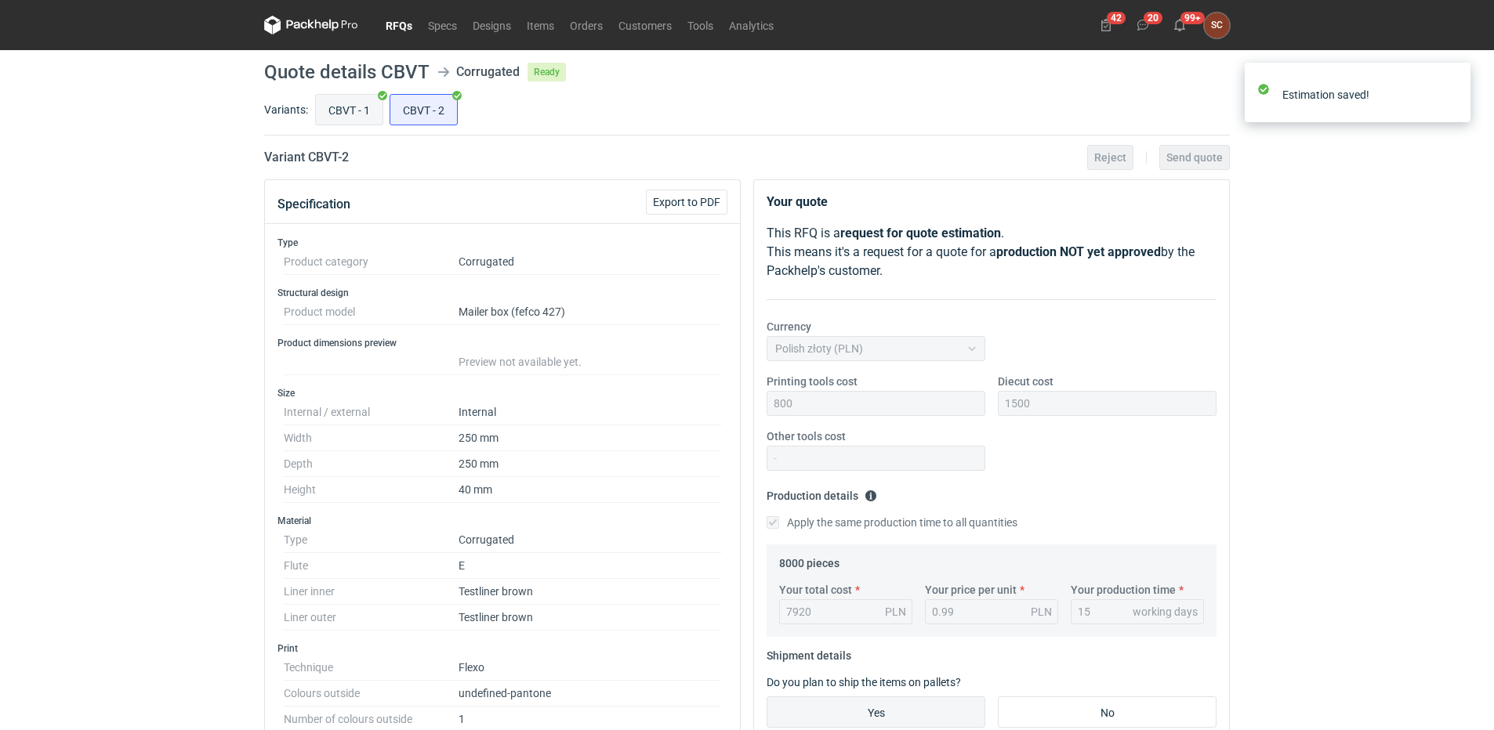
click at [335, 106] on input "CBVT - 1" at bounding box center [349, 110] width 67 height 30
radio input "true"
click at [383, 24] on link "RFQs" at bounding box center [399, 25] width 42 height 19
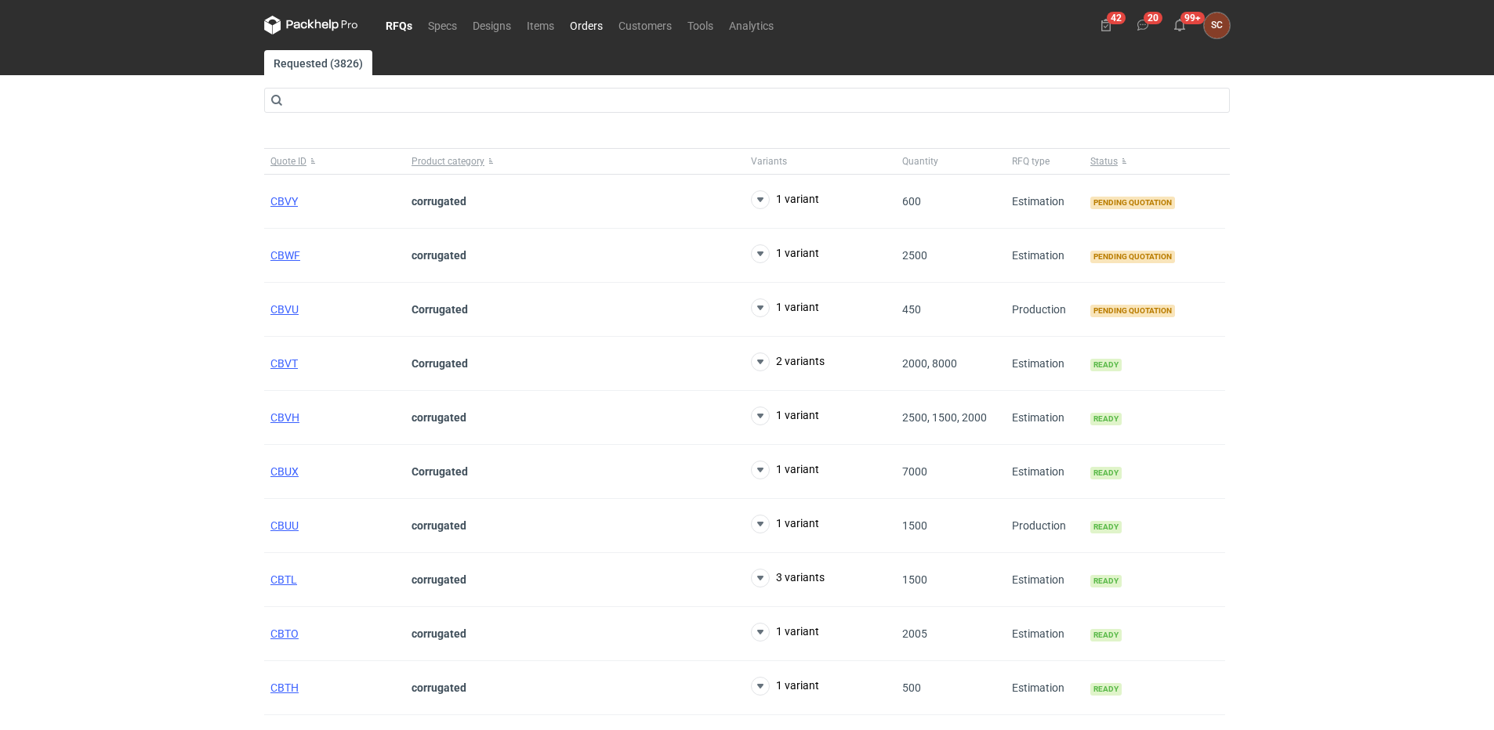
click at [567, 24] on link "Orders" at bounding box center [586, 25] width 49 height 19
